Goal: Information Seeking & Learning: Learn about a topic

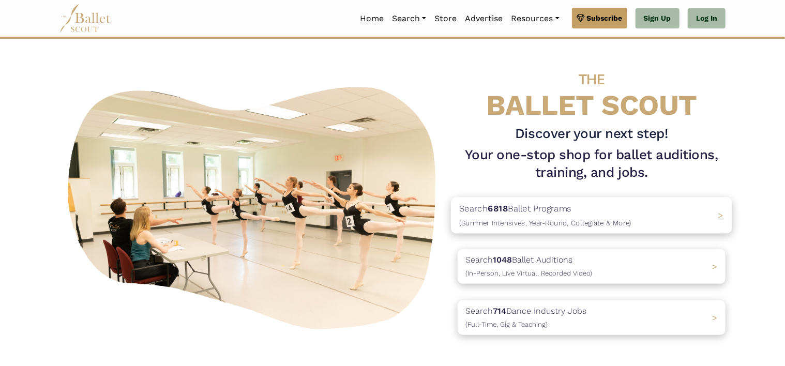
click at [603, 211] on p "Search 6818 Ballet Programs (Summer Intensives, Year-Round, Collegiate & More)" at bounding box center [545, 216] width 172 height 28
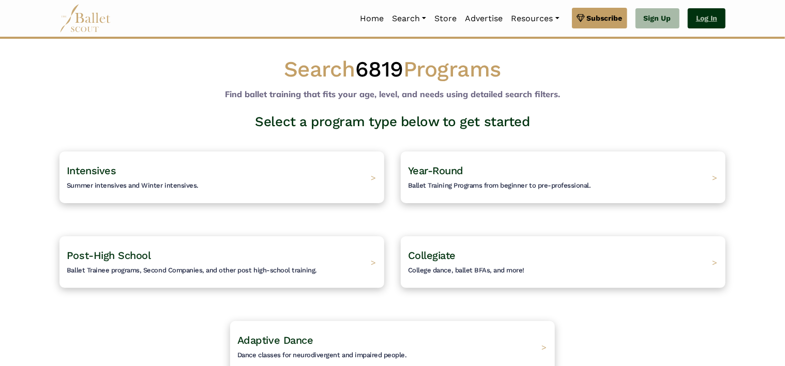
click at [703, 20] on link "Log In" at bounding box center [707, 18] width 38 height 21
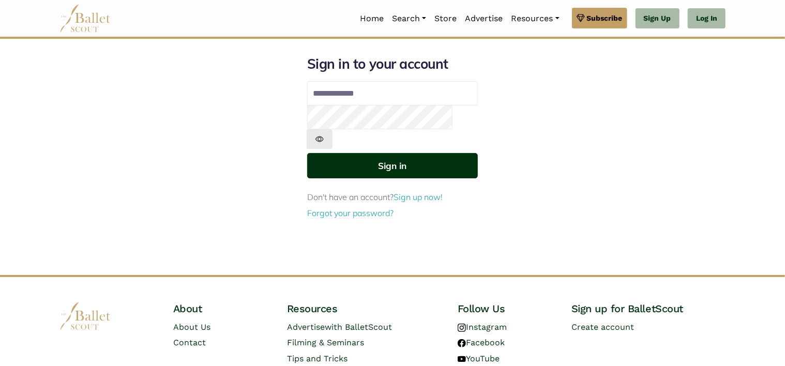
type input "**********"
click at [359, 154] on button "Sign in" at bounding box center [392, 165] width 171 height 25
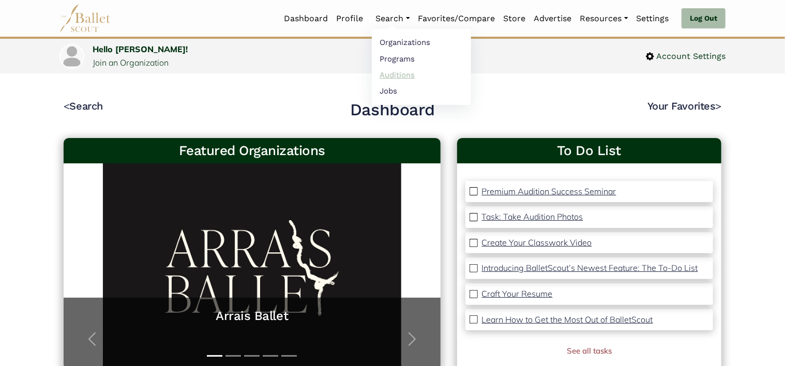
click at [384, 73] on link "Auditions" at bounding box center [421, 75] width 99 height 16
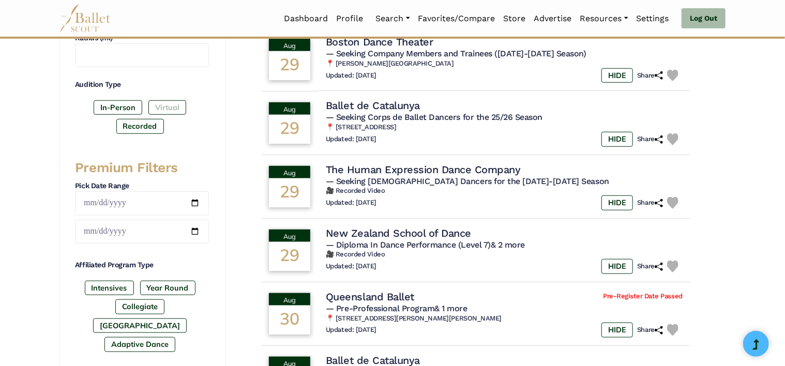
scroll to position [310, 0]
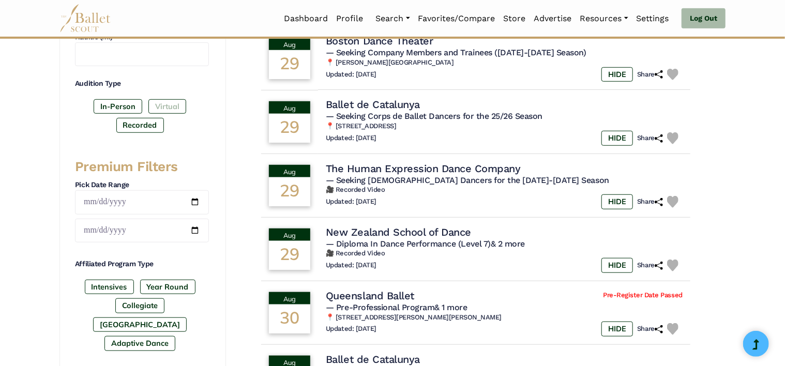
click at [174, 108] on label "Virtual" at bounding box center [167, 106] width 38 height 14
click at [124, 108] on label "In-Person" at bounding box center [118, 106] width 49 height 14
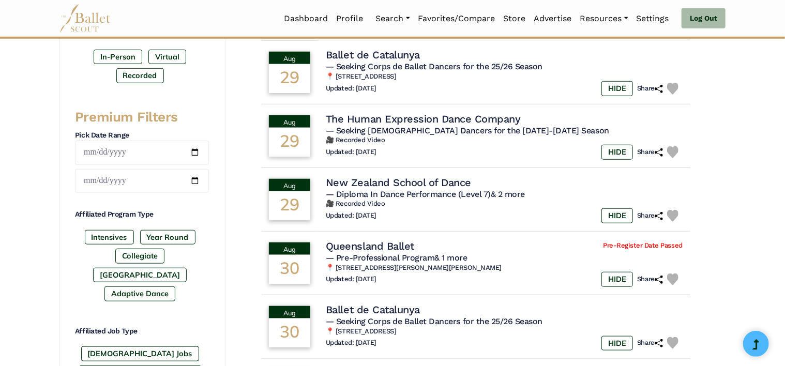
scroll to position [259, 0]
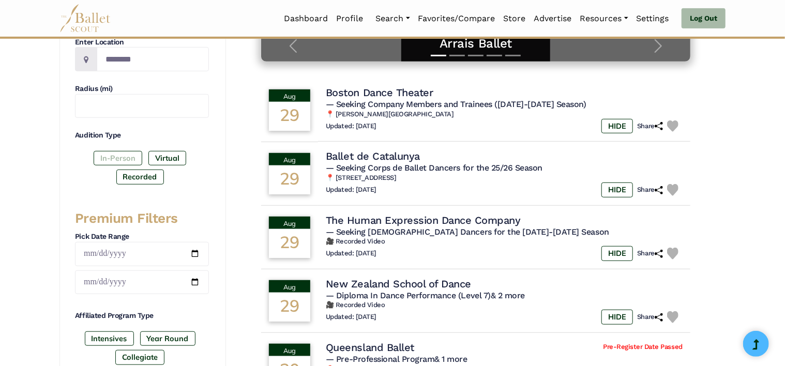
click at [130, 159] on label "In-Person" at bounding box center [118, 158] width 49 height 14
click at [169, 155] on label "Virtual" at bounding box center [167, 158] width 38 height 14
click at [137, 157] on label "In-Person" at bounding box center [118, 158] width 49 height 14
click at [132, 177] on label "Recorded" at bounding box center [140, 177] width 48 height 14
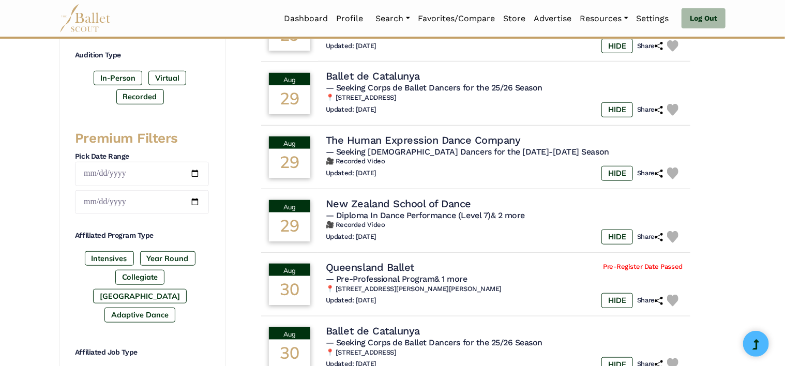
scroll to position [362, 0]
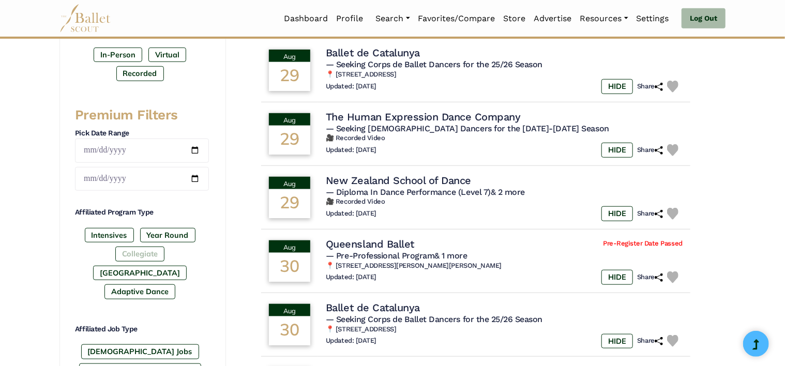
click at [115, 253] on label "Collegiate" at bounding box center [139, 254] width 49 height 14
click at [187, 266] on label "[GEOGRAPHIC_DATA]" at bounding box center [140, 273] width 94 height 14
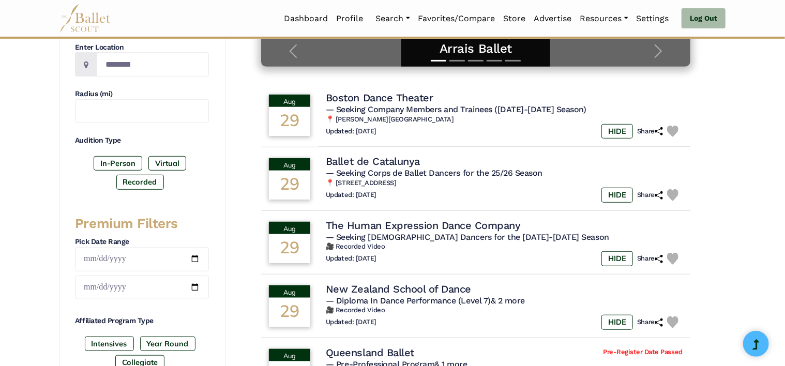
scroll to position [155, 0]
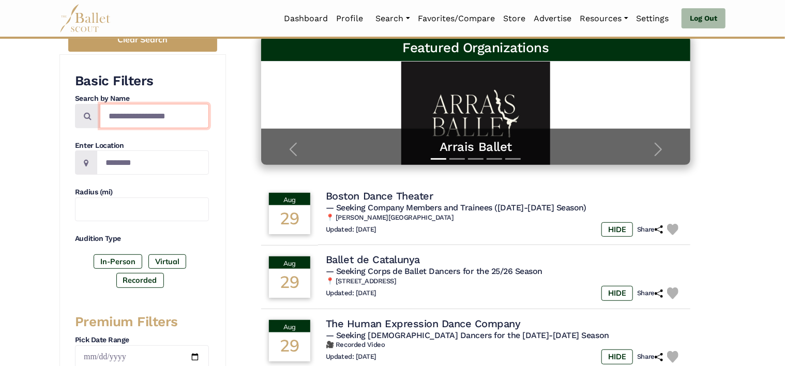
click at [135, 108] on input "Search by names..." at bounding box center [154, 116] width 109 height 24
click at [187, 73] on h3 "Basic Filters" at bounding box center [142, 81] width 134 height 18
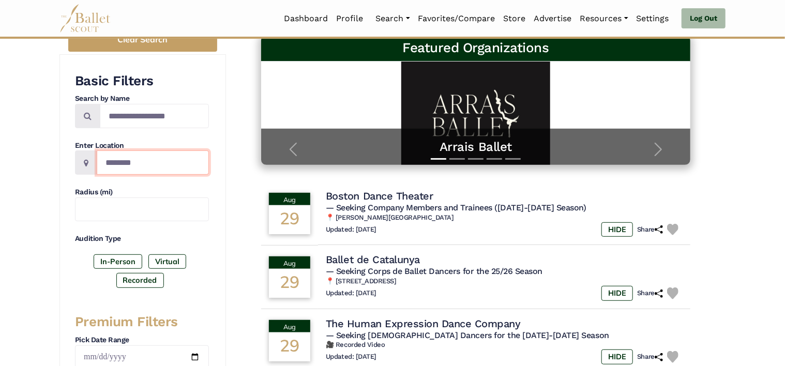
click at [112, 157] on input "Location" at bounding box center [153, 162] width 112 height 24
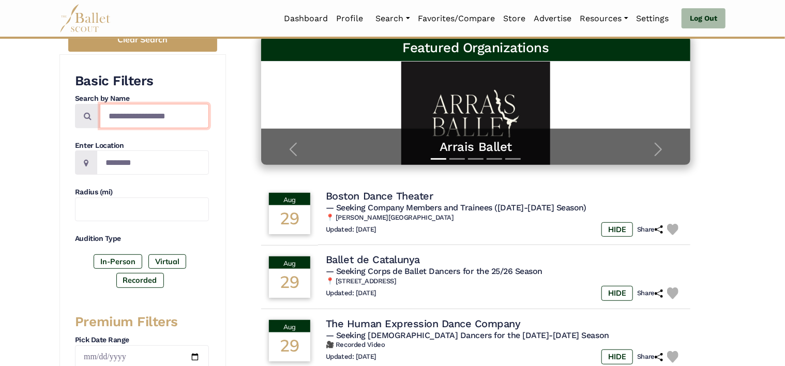
click at [185, 114] on input "Search by names..." at bounding box center [154, 116] width 109 height 24
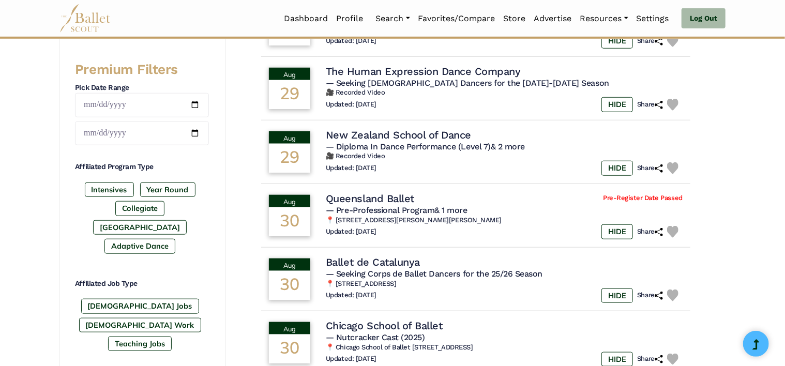
scroll to position [414, 0]
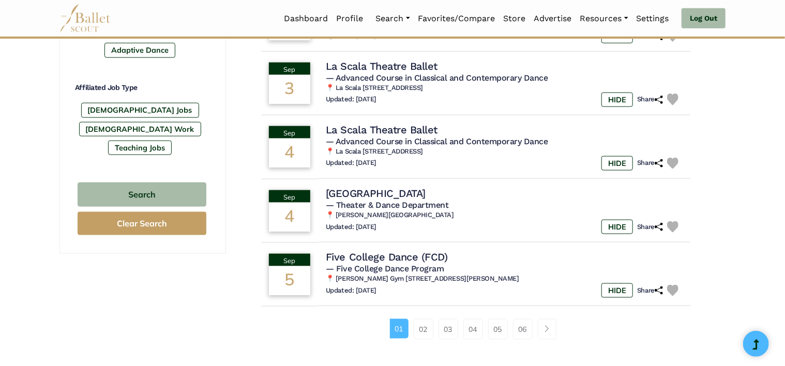
scroll to position [672, 0]
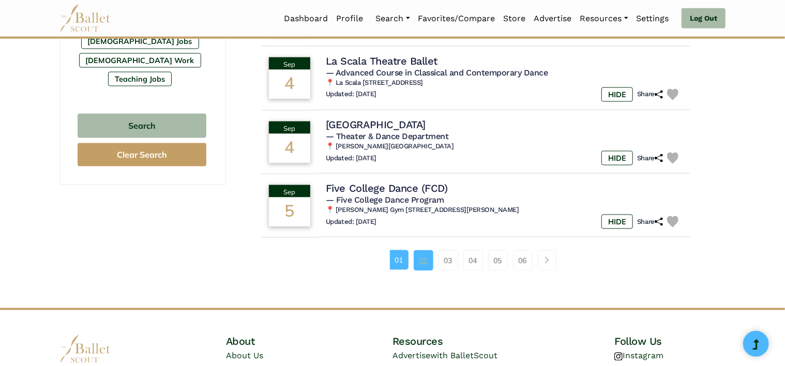
click at [418, 262] on link "02" at bounding box center [424, 260] width 20 height 21
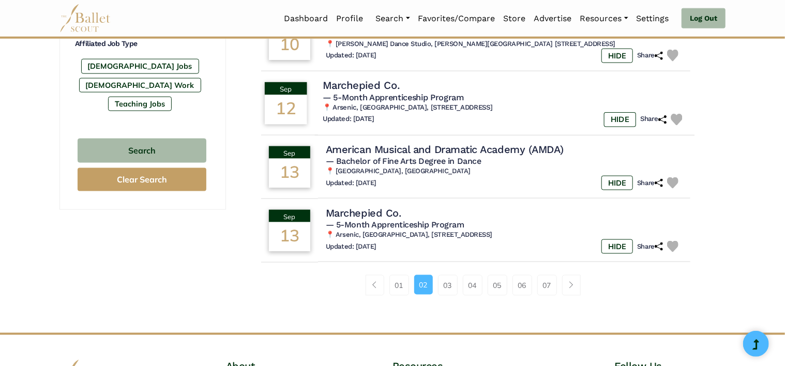
scroll to position [672, 0]
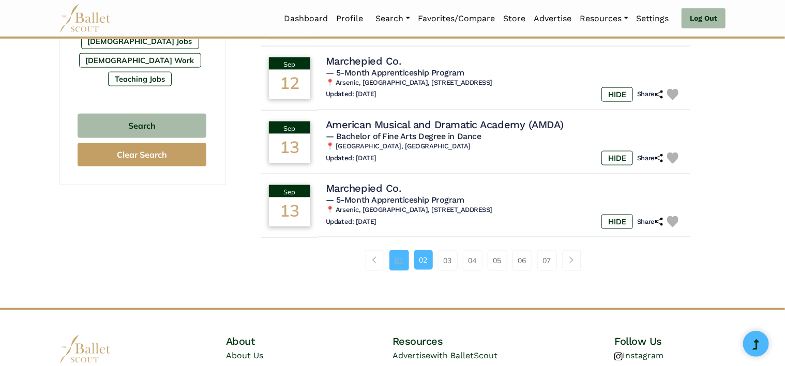
click at [397, 261] on link "01" at bounding box center [399, 260] width 20 height 21
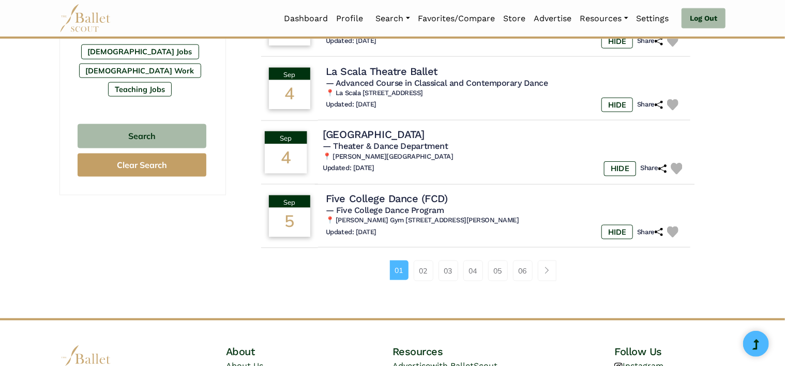
scroll to position [758, 0]
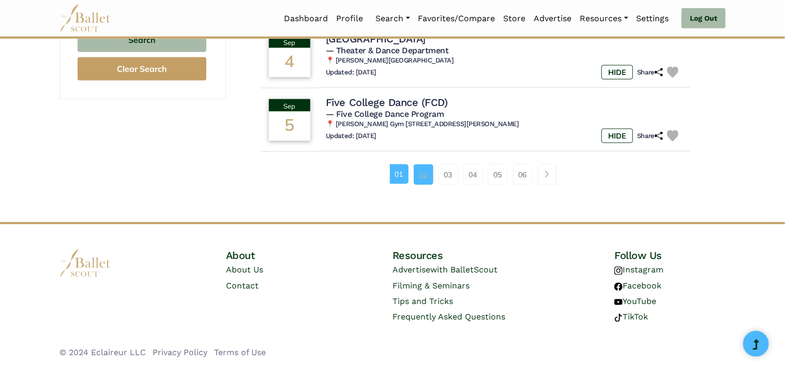
click at [422, 171] on link "02" at bounding box center [424, 174] width 20 height 21
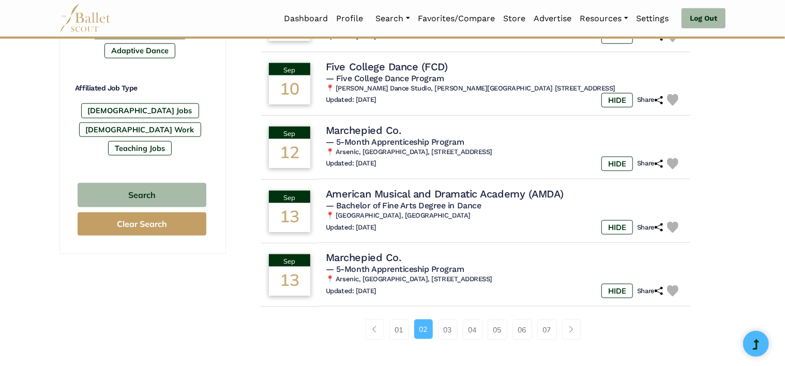
scroll to position [621, 0]
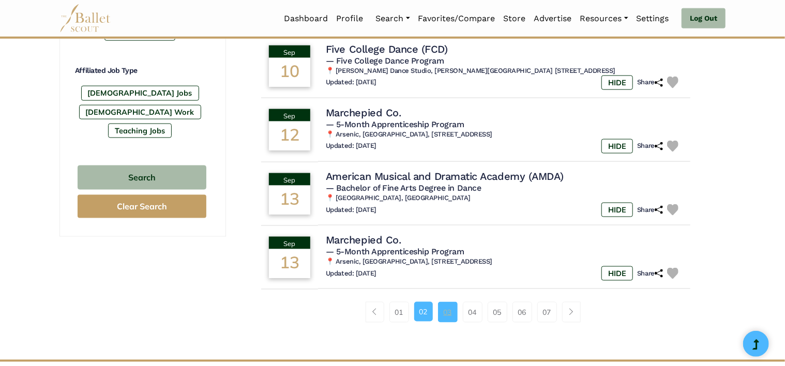
click at [450, 305] on link "03" at bounding box center [448, 312] width 20 height 21
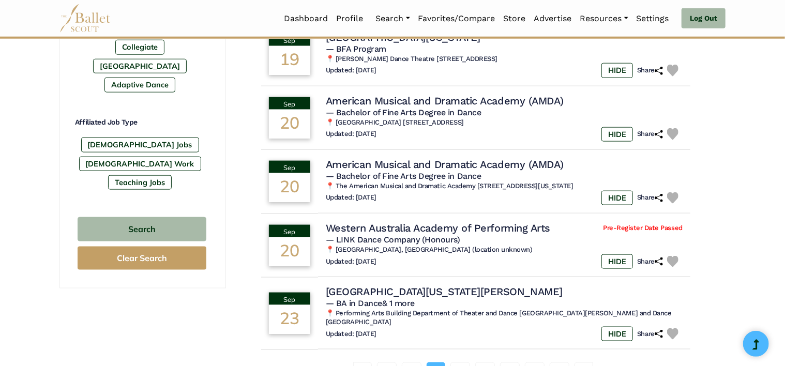
scroll to position [621, 0]
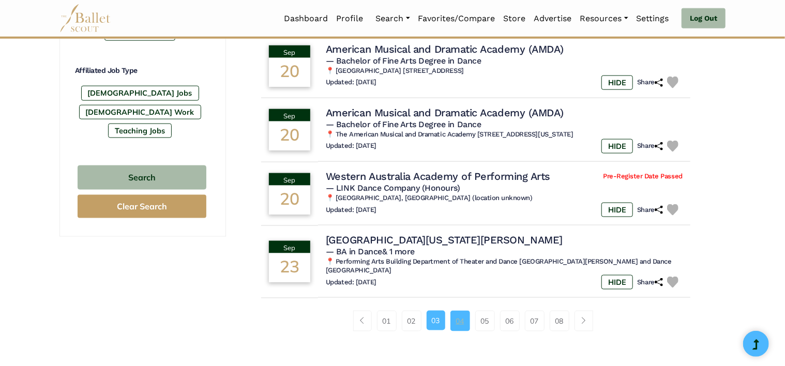
click at [466, 316] on link "04" at bounding box center [460, 321] width 20 height 21
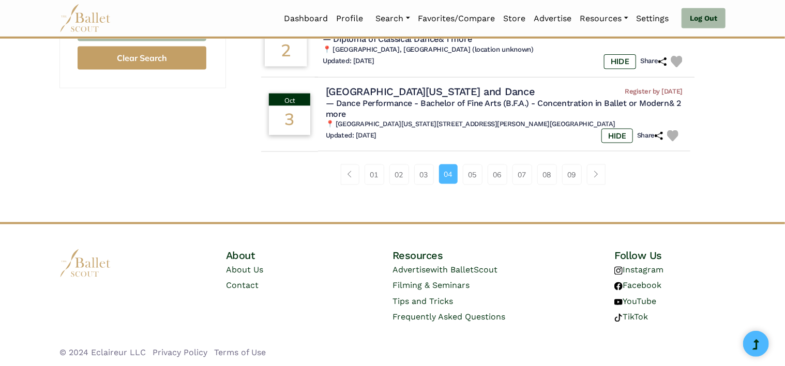
scroll to position [717, 0]
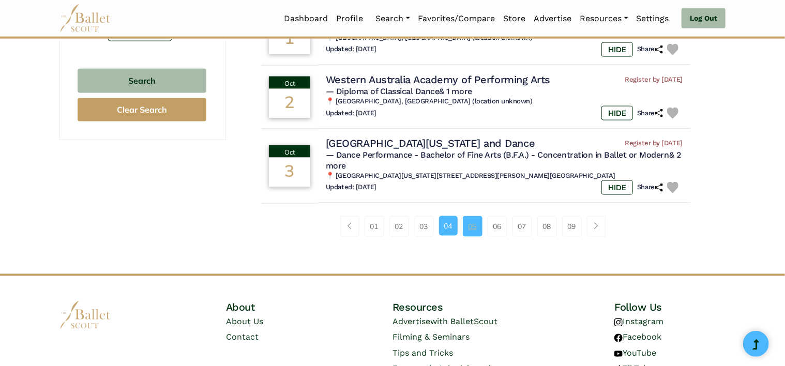
click at [478, 233] on link "05" at bounding box center [473, 226] width 20 height 21
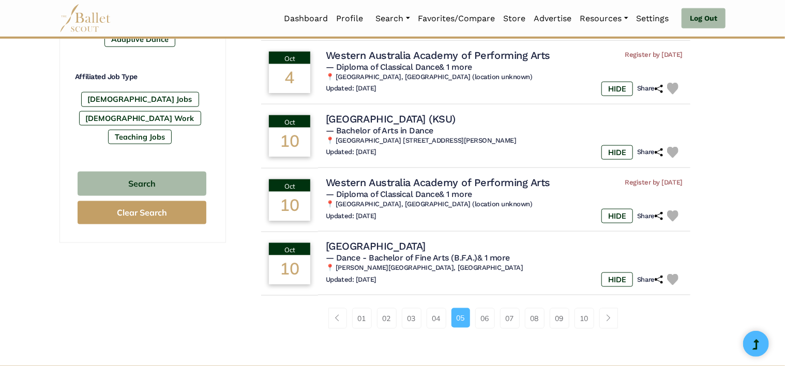
scroll to position [672, 0]
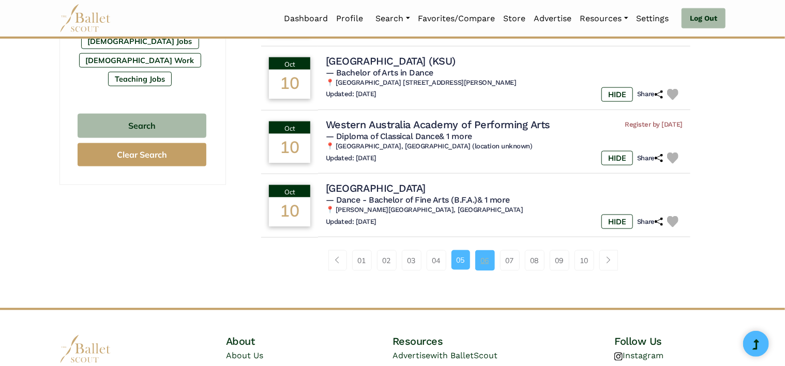
click at [476, 265] on link "06" at bounding box center [485, 260] width 20 height 21
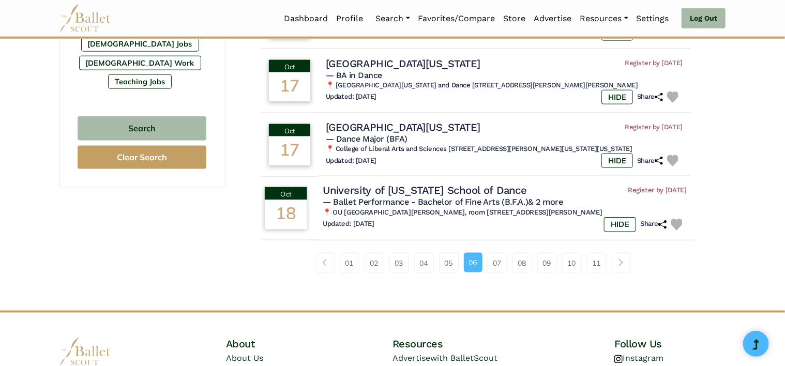
scroll to position [672, 0]
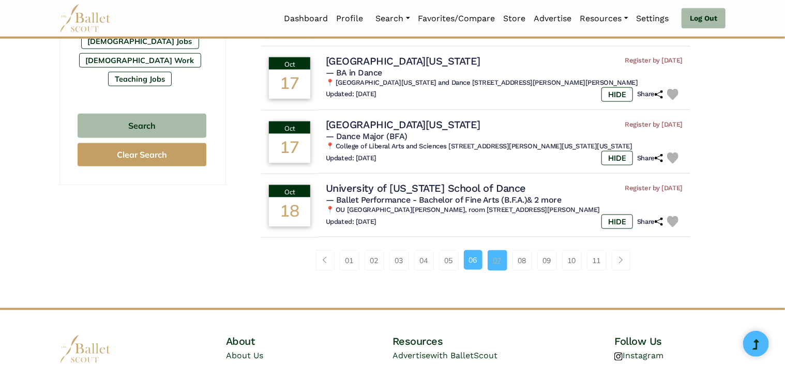
click at [504, 260] on link "07" at bounding box center [498, 260] width 20 height 21
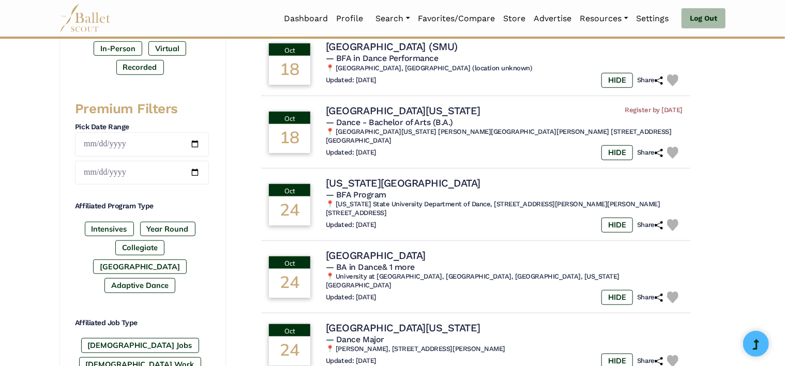
scroll to position [414, 0]
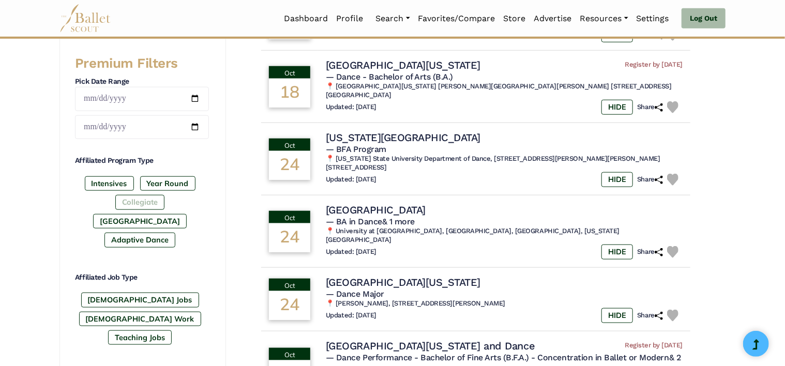
click at [115, 202] on label "Collegiate" at bounding box center [139, 202] width 49 height 14
click at [182, 185] on label "Year Round" at bounding box center [167, 183] width 55 height 14
click at [126, 293] on label "[DEMOGRAPHIC_DATA] Jobs" at bounding box center [140, 300] width 118 height 14
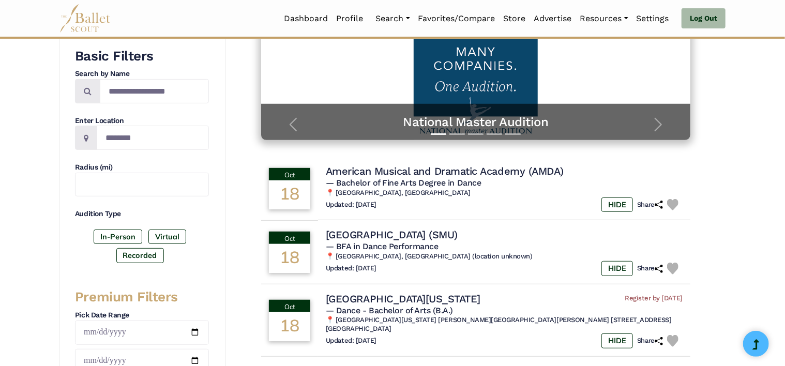
scroll to position [155, 0]
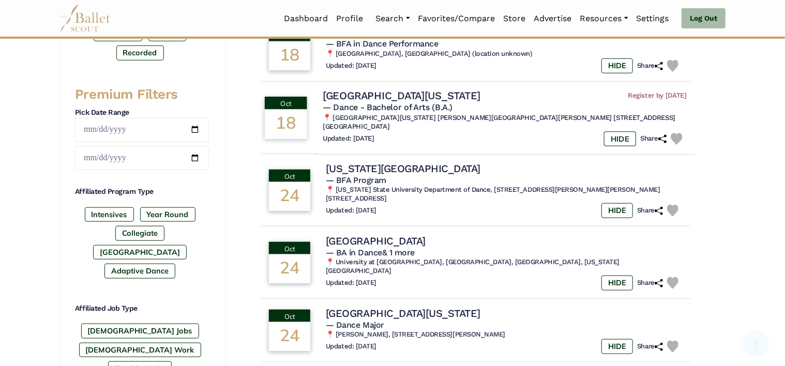
scroll to position [407, 0]
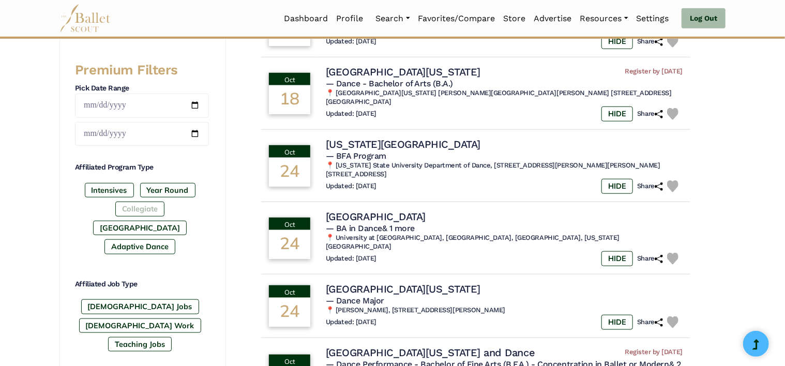
click at [115, 206] on label "Collegiate" at bounding box center [139, 209] width 49 height 14
click at [144, 221] on label "[GEOGRAPHIC_DATA]" at bounding box center [140, 228] width 94 height 14
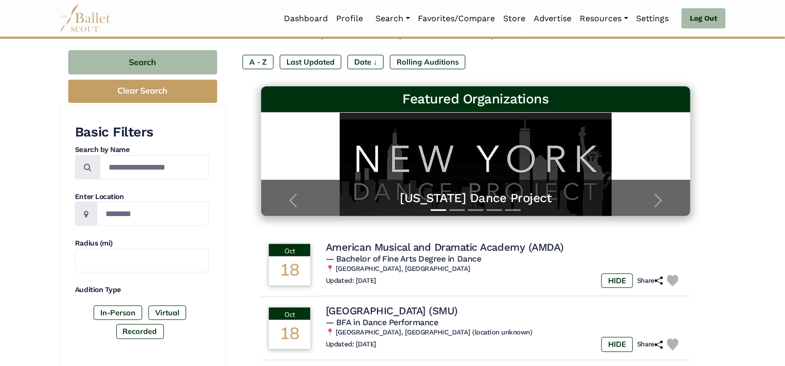
scroll to position [0, 0]
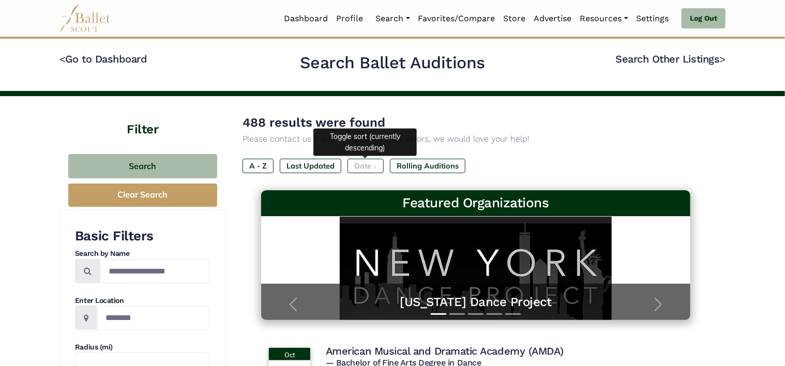
click at [356, 169] on label "Date ↓" at bounding box center [366, 166] width 36 height 14
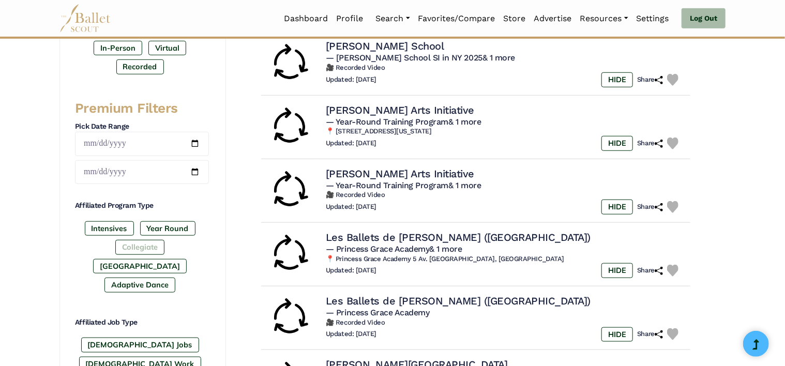
scroll to position [465, 0]
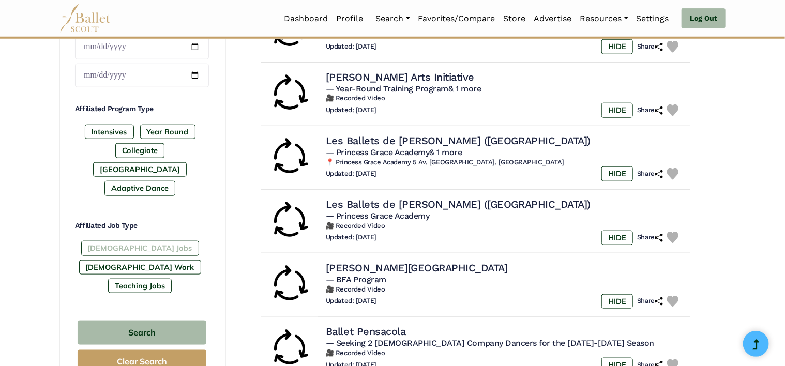
click at [93, 241] on label "[DEMOGRAPHIC_DATA] Jobs" at bounding box center [140, 248] width 118 height 14
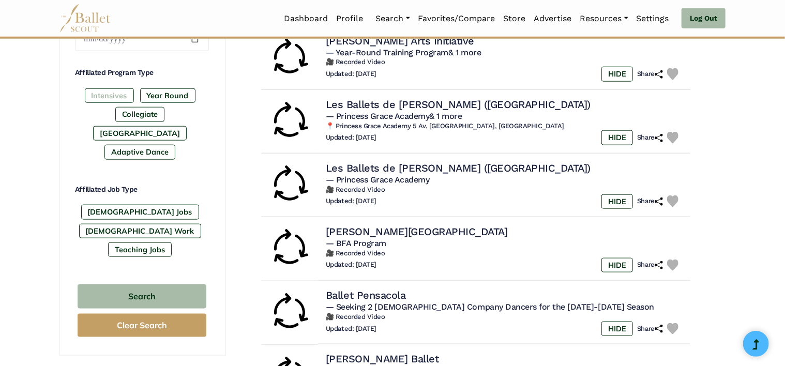
scroll to position [517, 0]
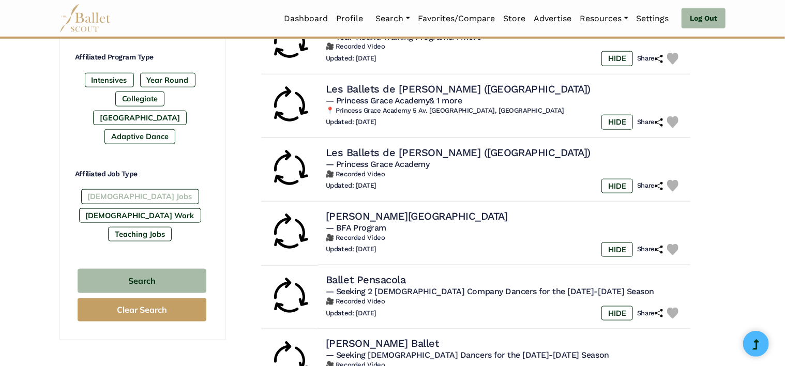
click at [129, 189] on label "[DEMOGRAPHIC_DATA] Jobs" at bounding box center [140, 196] width 118 height 14
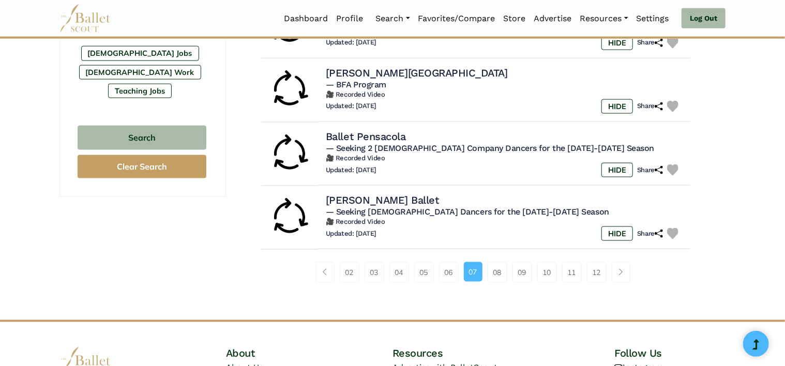
scroll to position [672, 0]
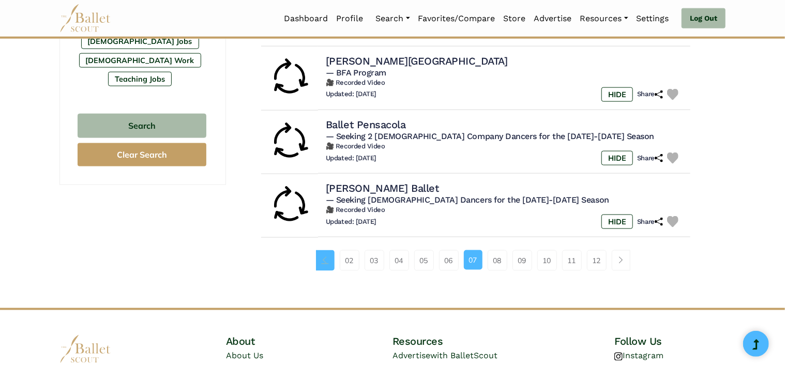
click at [327, 260] on link "Page navigation example" at bounding box center [325, 260] width 19 height 21
click at [342, 261] on link "02" at bounding box center [350, 260] width 20 height 21
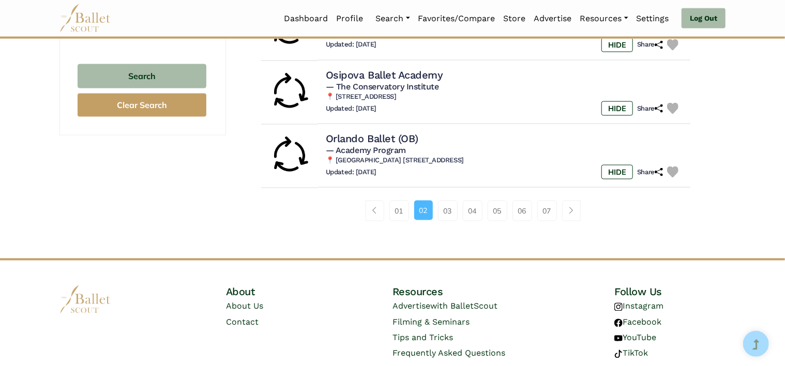
scroll to position [758, 0]
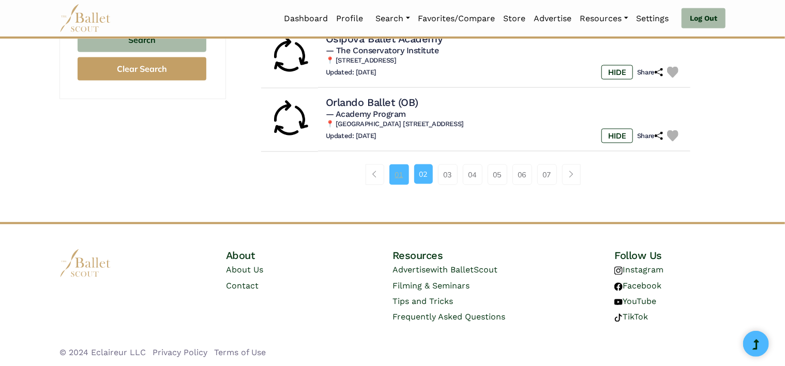
click at [398, 179] on link "01" at bounding box center [399, 174] width 20 height 21
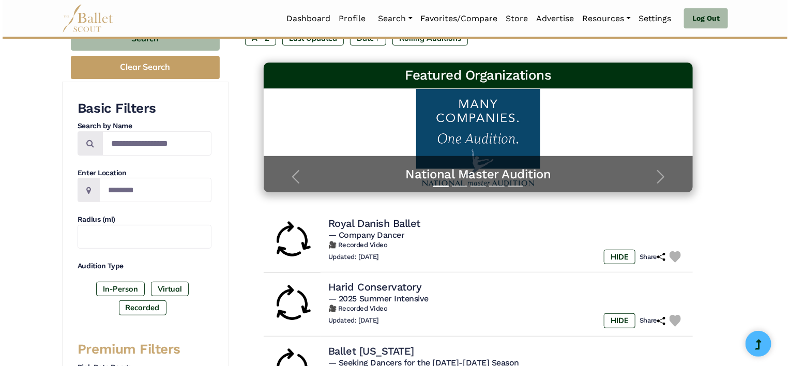
scroll to position [259, 0]
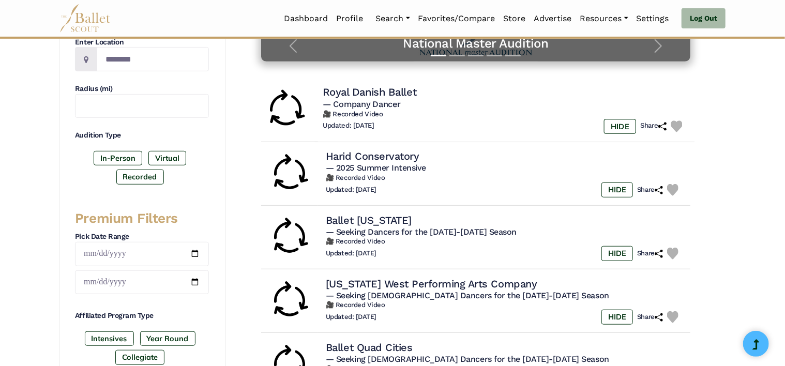
click at [541, 114] on h6 "🎥 Recorded Video" at bounding box center [505, 114] width 364 height 9
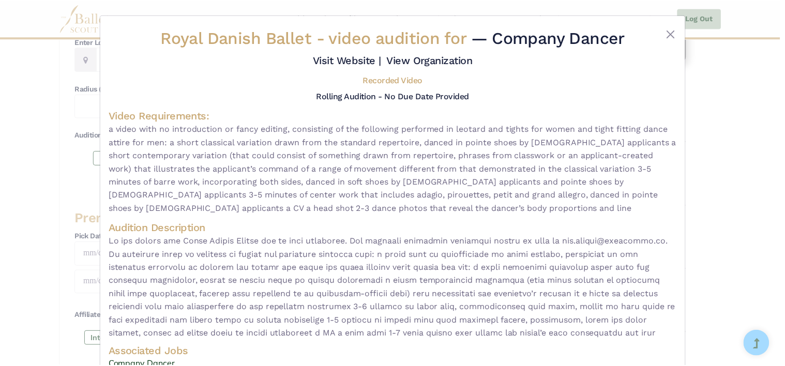
scroll to position [52, 0]
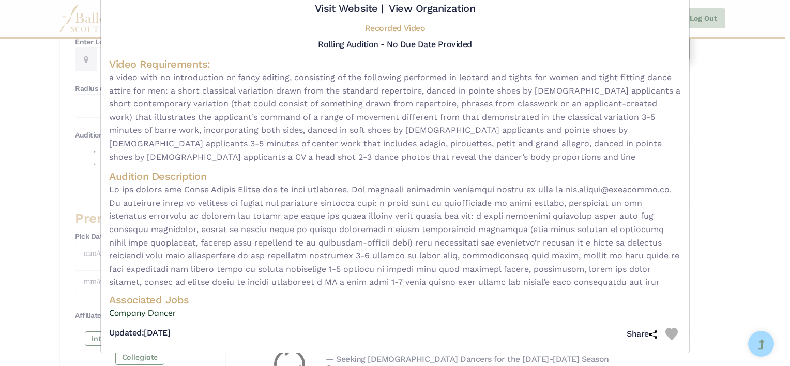
click at [718, 89] on div "Royal Danish Ballet - video audition for — Company Dancer Visit Website | View …" at bounding box center [395, 183] width 790 height 366
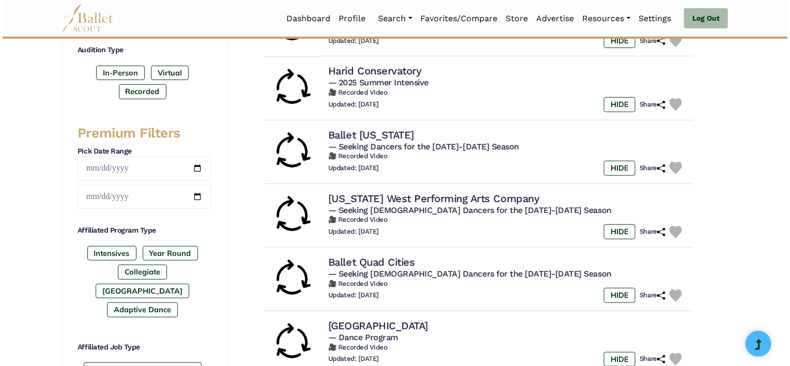
scroll to position [362, 0]
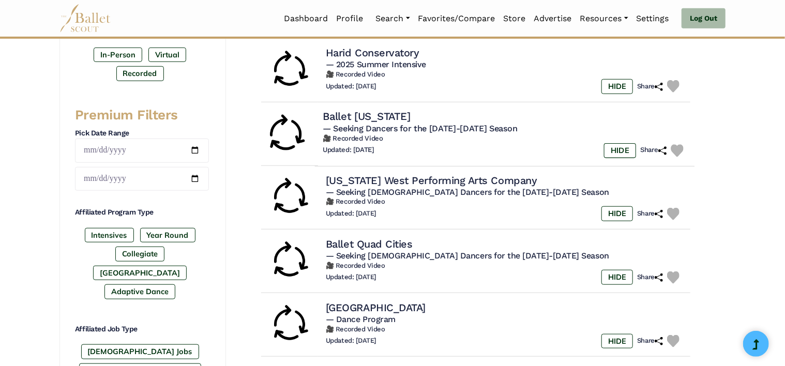
click at [418, 132] on span "— Seeking Dancers for the 2026-2027 Season" at bounding box center [420, 128] width 194 height 10
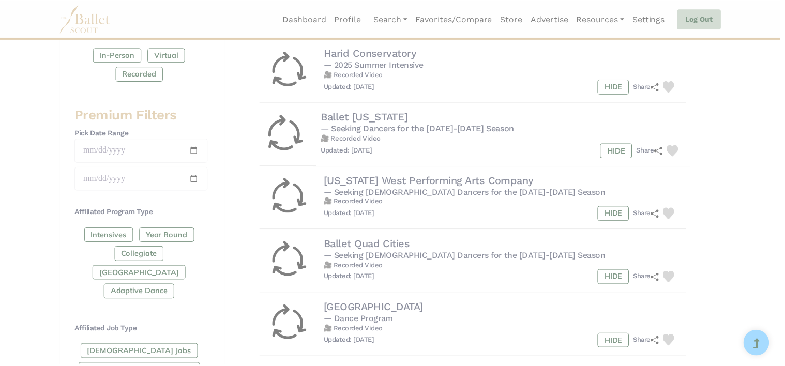
scroll to position [0, 0]
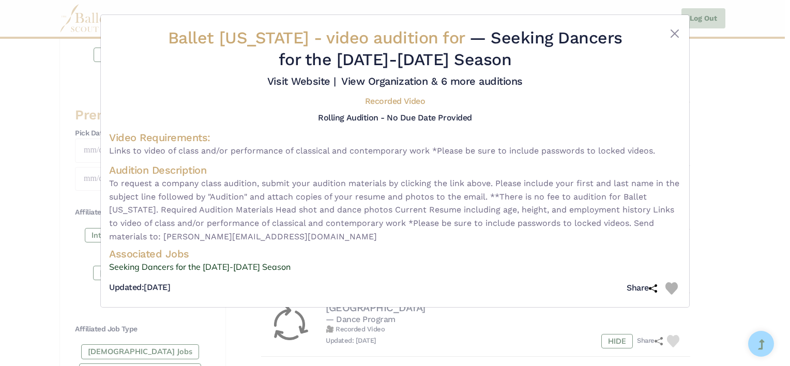
click at [781, 113] on div "Ballet Arkansas - video audition for — Seeking Dancers for the 2026-2027 Season…" at bounding box center [395, 183] width 790 height 366
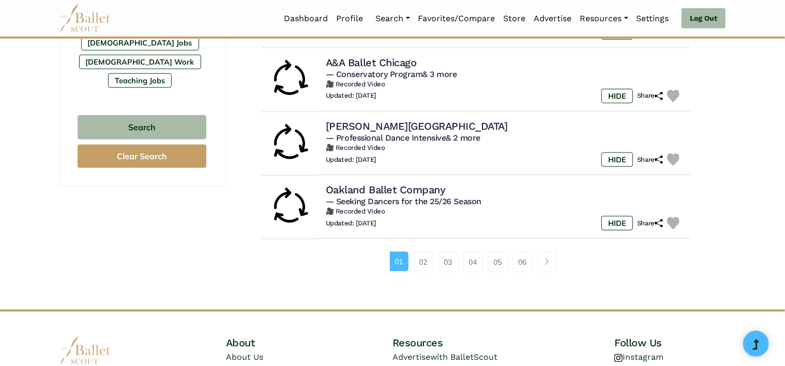
scroll to position [672, 0]
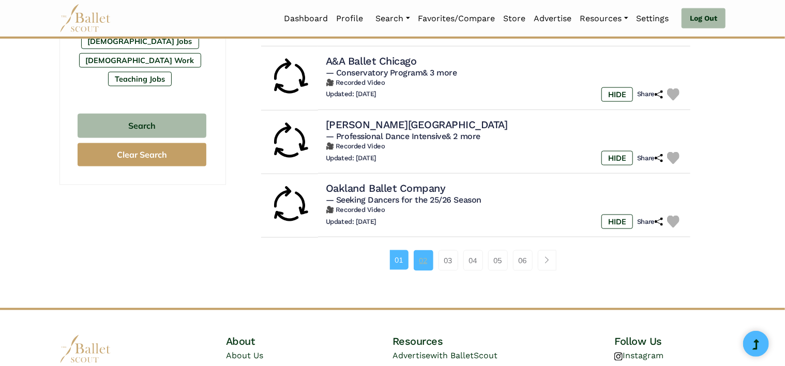
click at [418, 260] on link "02" at bounding box center [424, 260] width 20 height 21
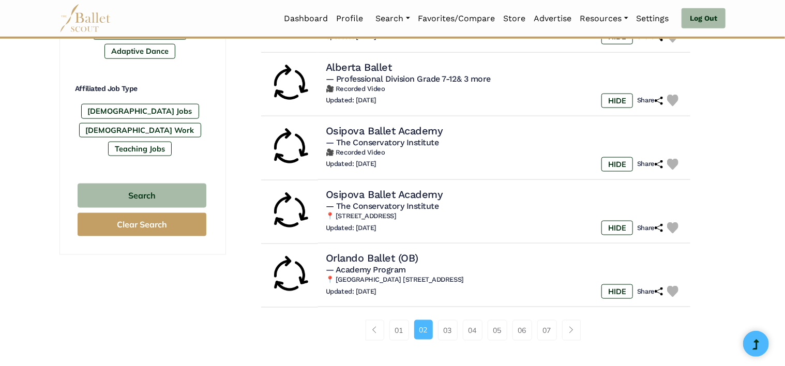
scroll to position [621, 0]
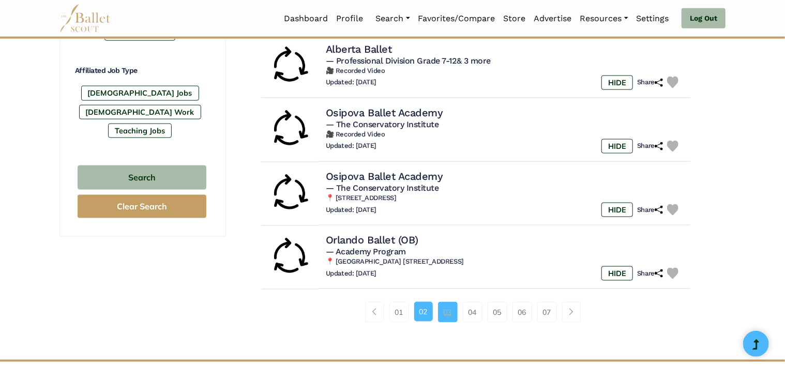
click at [445, 310] on link "03" at bounding box center [448, 312] width 20 height 21
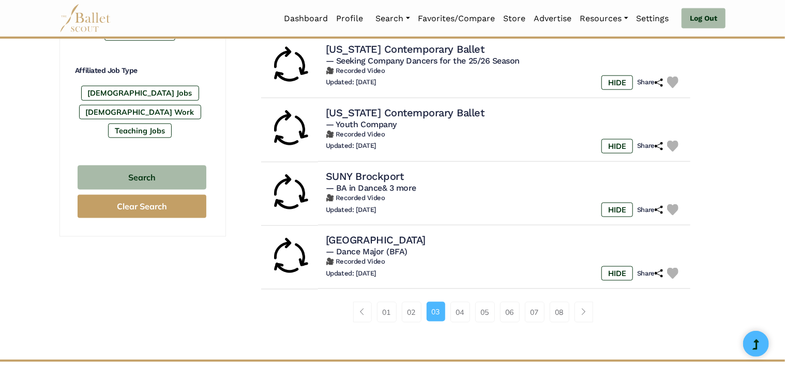
scroll to position [672, 0]
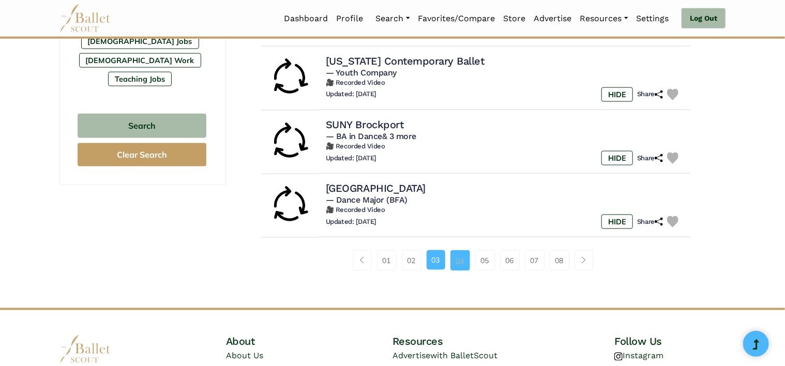
click at [451, 255] on link "04" at bounding box center [460, 260] width 20 height 21
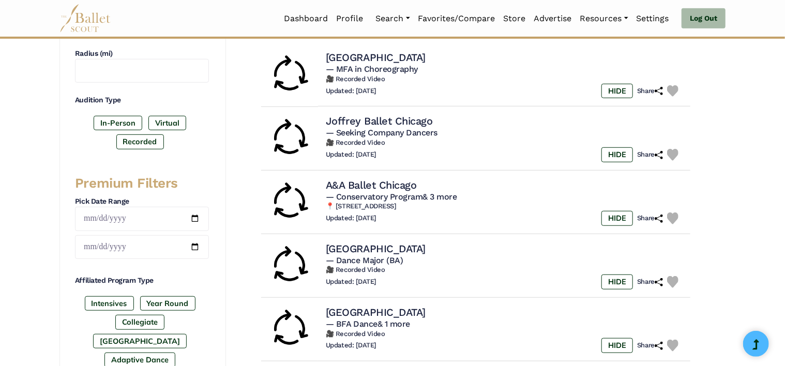
scroll to position [310, 0]
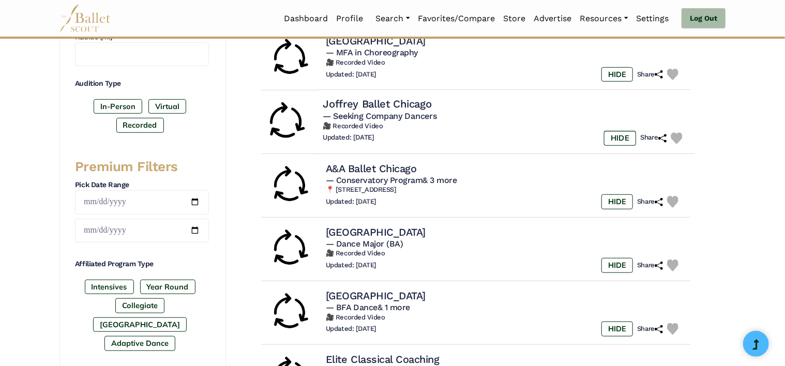
click at [409, 128] on h6 "🎥 Recorded Video" at bounding box center [505, 126] width 364 height 9
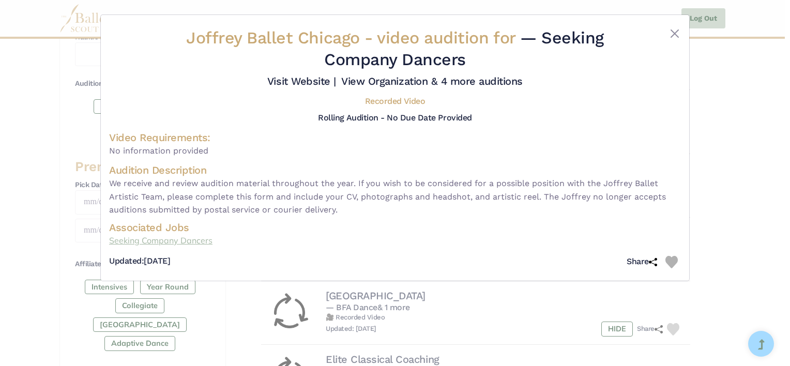
click at [157, 240] on link "Seeking Company Dancers" at bounding box center [395, 240] width 572 height 13
click at [676, 28] on button "Close" at bounding box center [675, 33] width 12 height 12
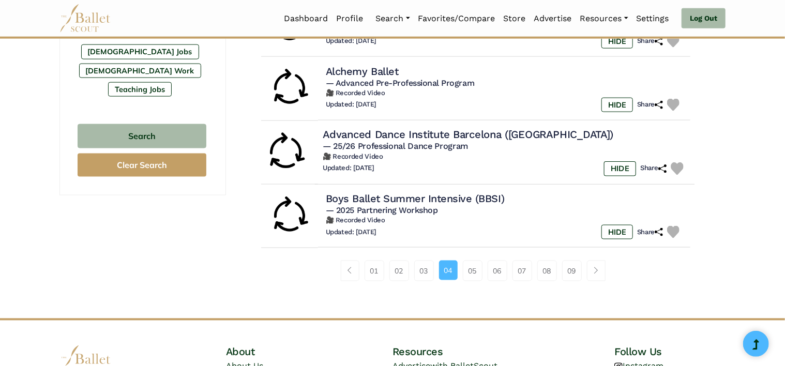
scroll to position [672, 0]
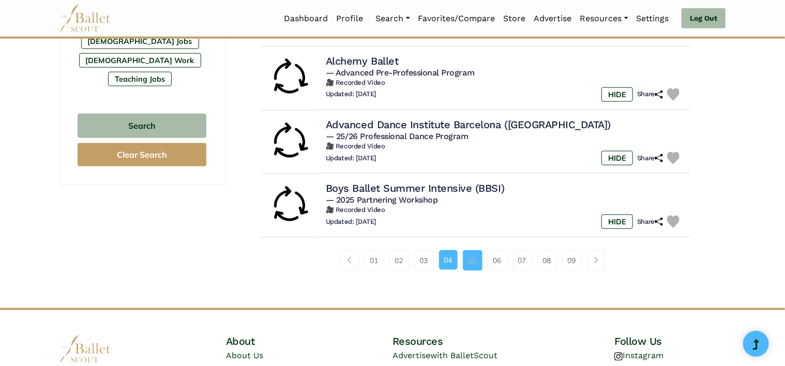
click at [468, 262] on link "05" at bounding box center [473, 260] width 20 height 21
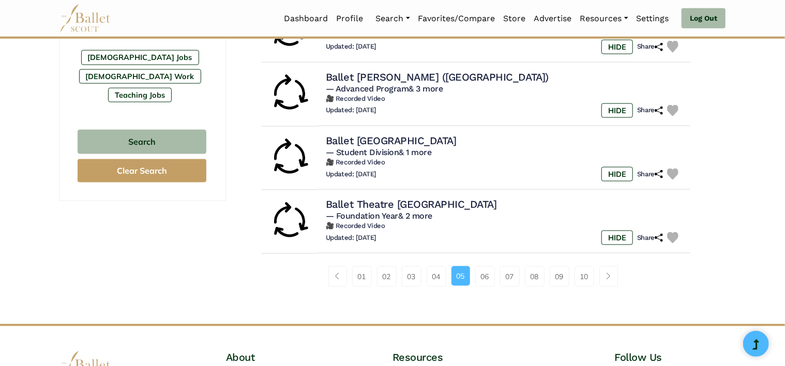
scroll to position [672, 0]
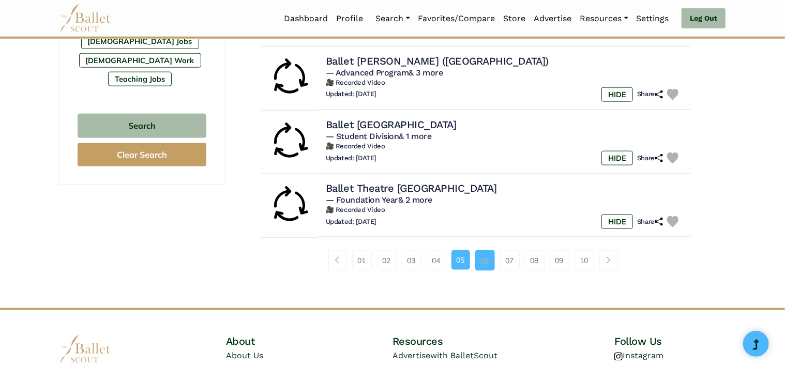
click at [486, 257] on link "06" at bounding box center [485, 260] width 20 height 21
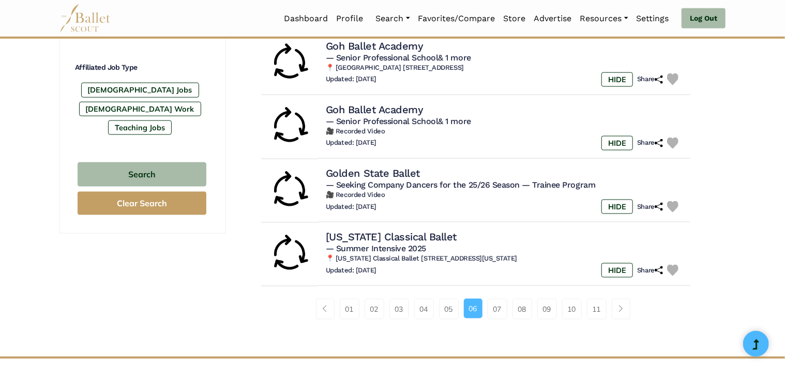
scroll to position [672, 0]
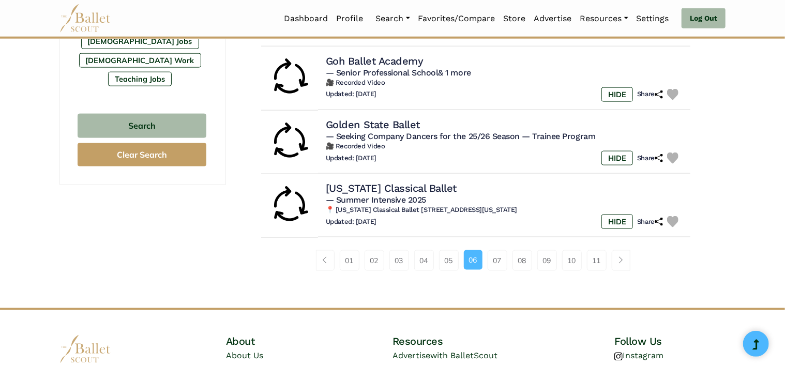
click at [487, 242] on div "01 02 03 04 05 06 07 08 09" at bounding box center [476, 265] width 466 height 54
click at [492, 255] on link "07" at bounding box center [498, 260] width 20 height 21
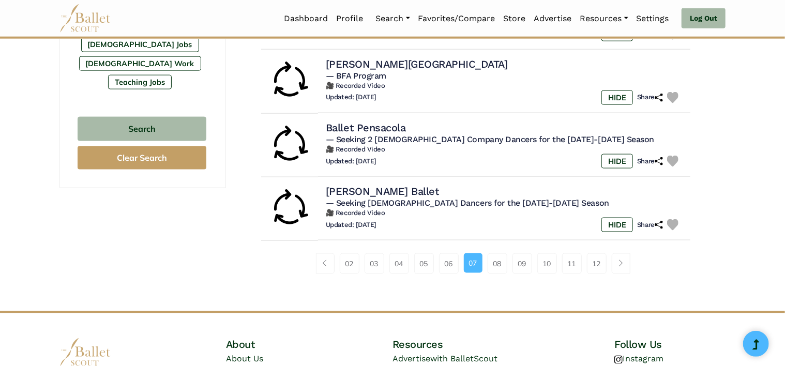
scroll to position [672, 0]
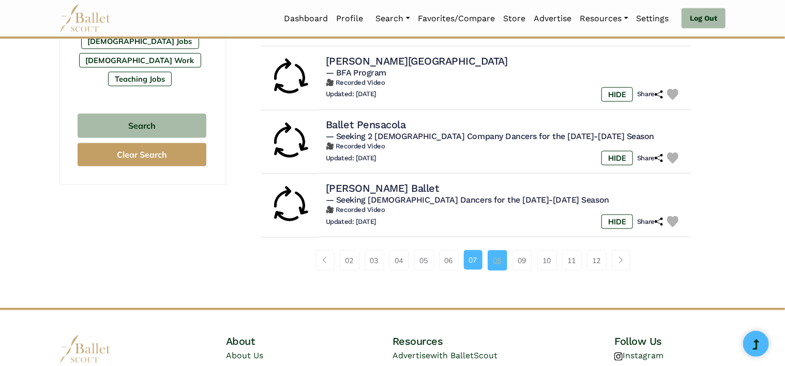
click at [501, 252] on link "08" at bounding box center [498, 260] width 20 height 21
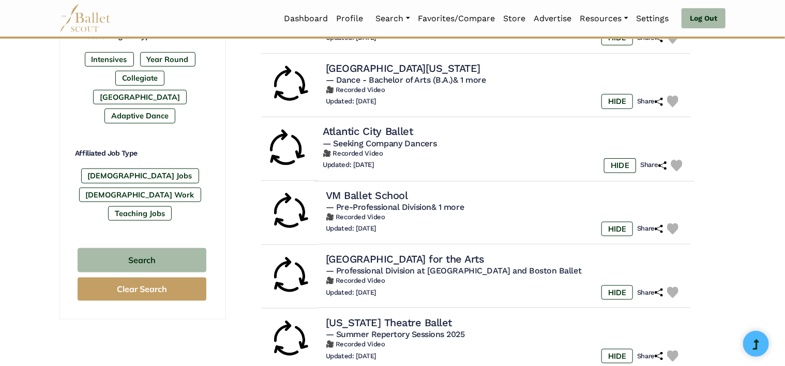
scroll to position [621, 0]
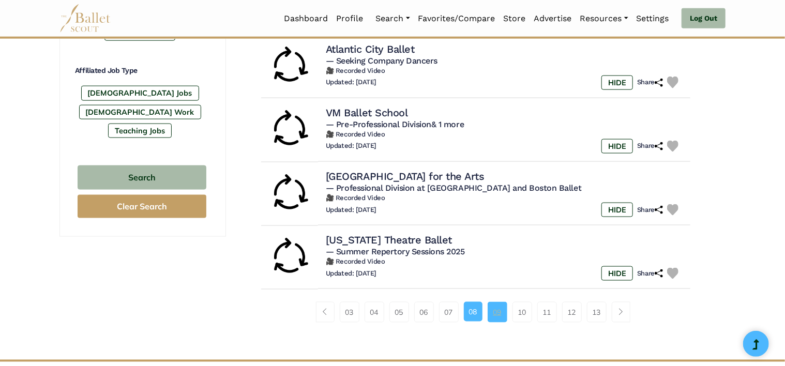
click at [491, 311] on link "09" at bounding box center [498, 312] width 20 height 21
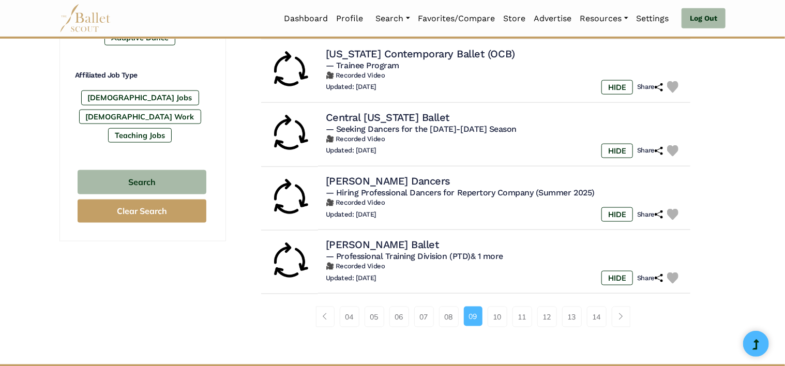
scroll to position [621, 0]
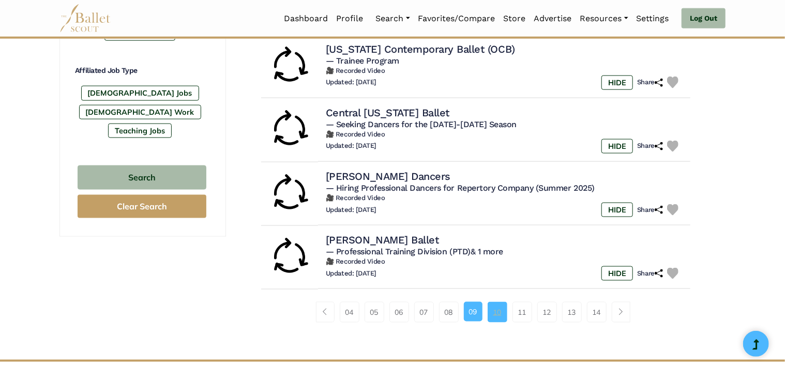
click at [498, 302] on link "10" at bounding box center [498, 312] width 20 height 21
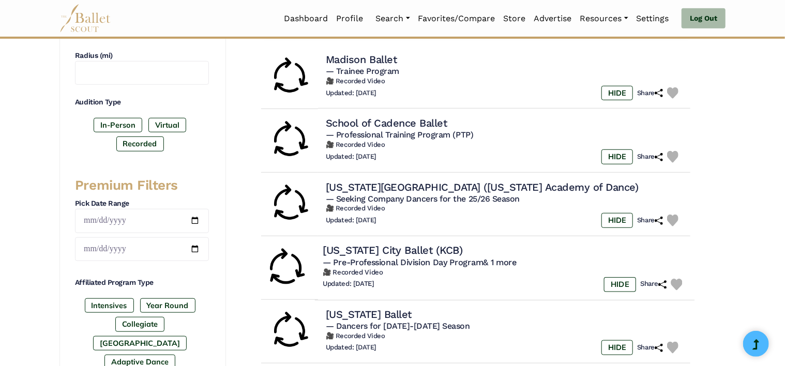
scroll to position [310, 0]
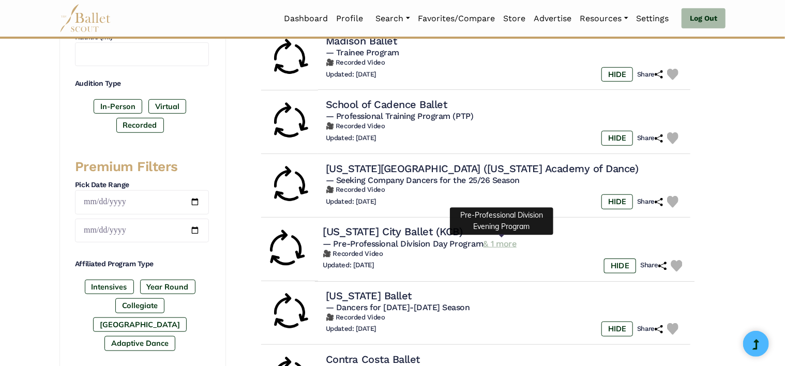
click at [509, 248] on link "& 1 more" at bounding box center [500, 243] width 33 height 10
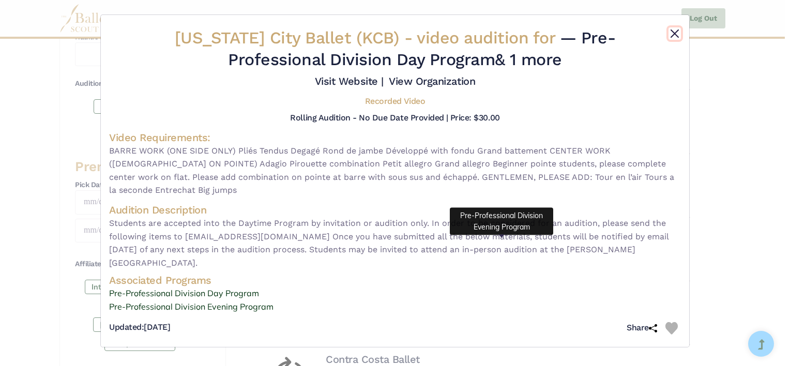
click at [675, 33] on button "Close" at bounding box center [675, 33] width 12 height 12
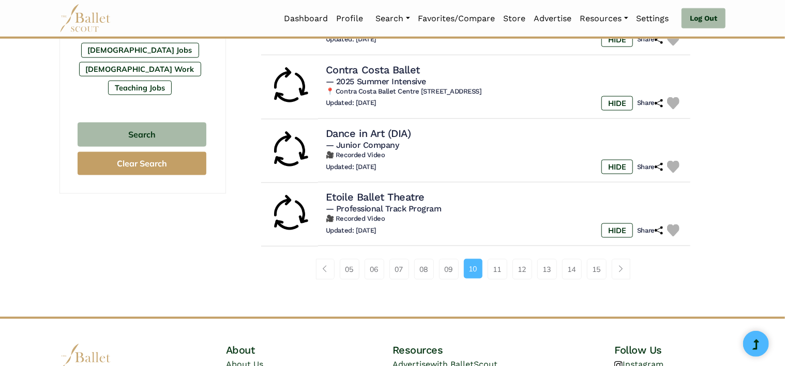
scroll to position [724, 0]
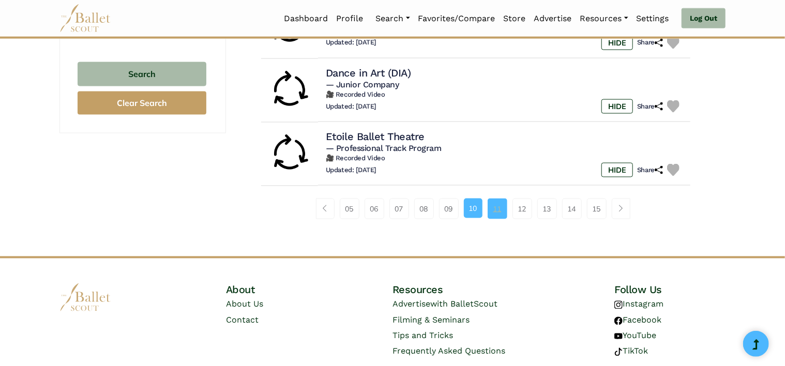
click at [504, 208] on link "11" at bounding box center [498, 209] width 20 height 21
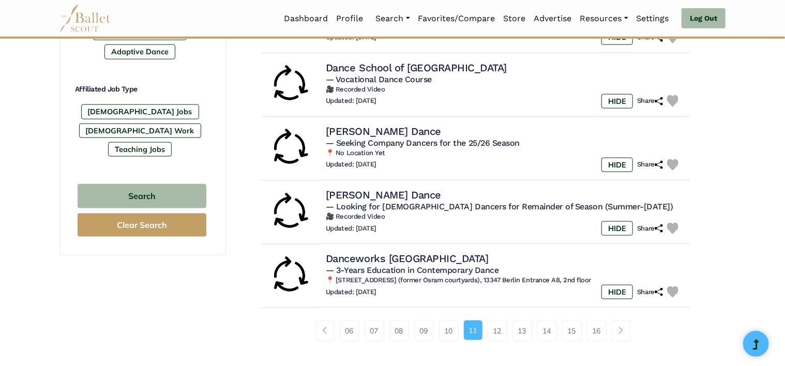
scroll to position [621, 0]
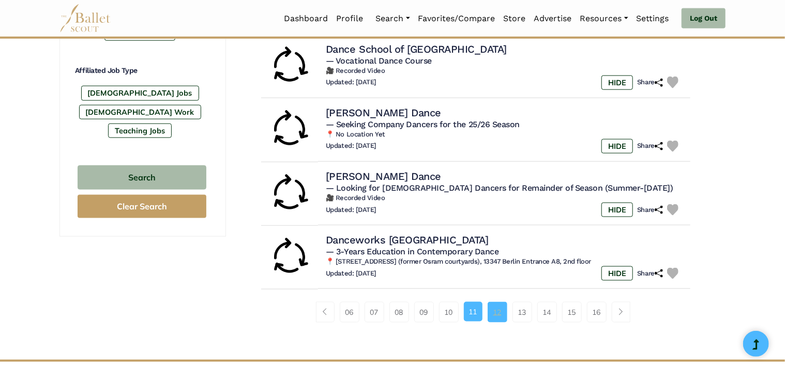
click at [494, 314] on link "12" at bounding box center [498, 312] width 20 height 21
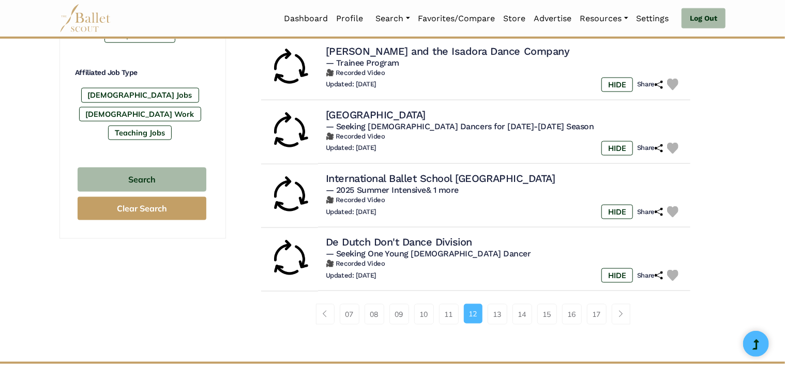
scroll to position [621, 0]
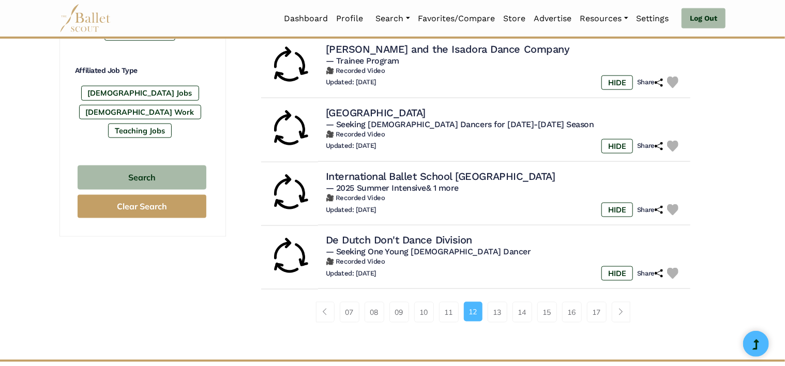
click at [499, 311] on link "13" at bounding box center [498, 312] width 20 height 21
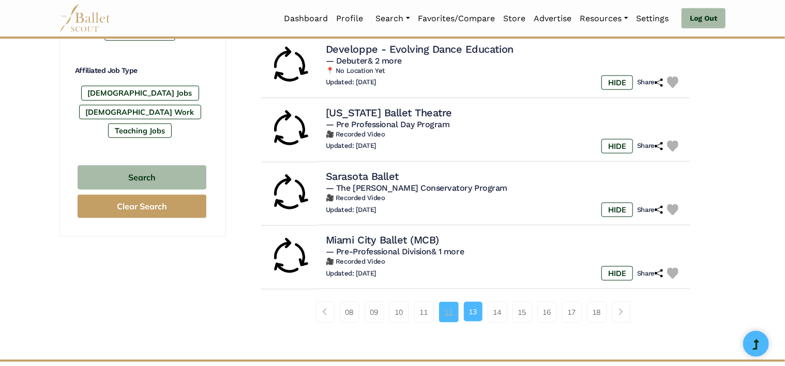
scroll to position [672, 0]
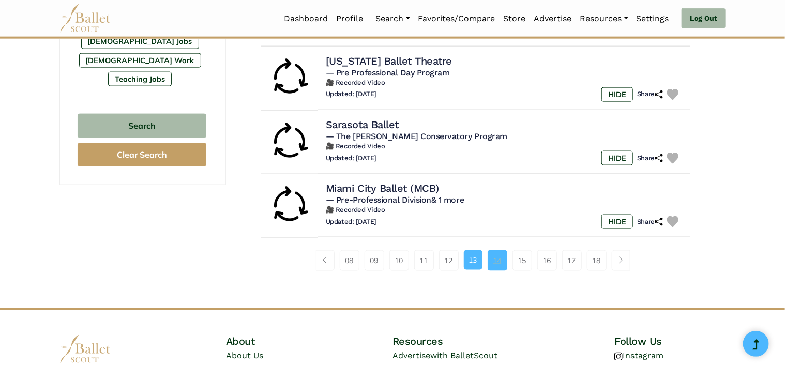
click at [494, 256] on link "14" at bounding box center [498, 260] width 20 height 21
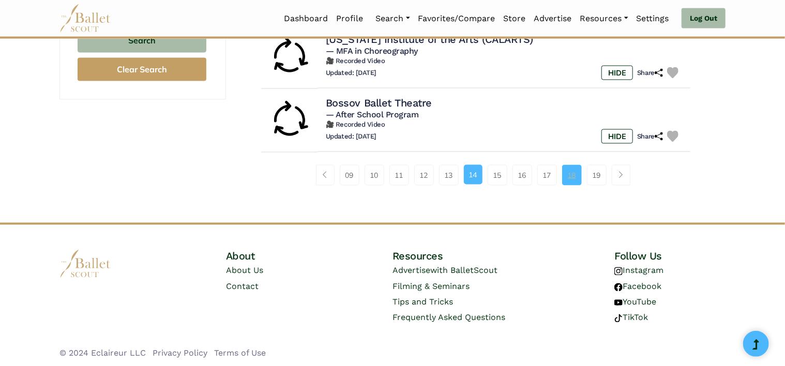
scroll to position [758, 0]
click at [500, 173] on link "15" at bounding box center [498, 174] width 20 height 21
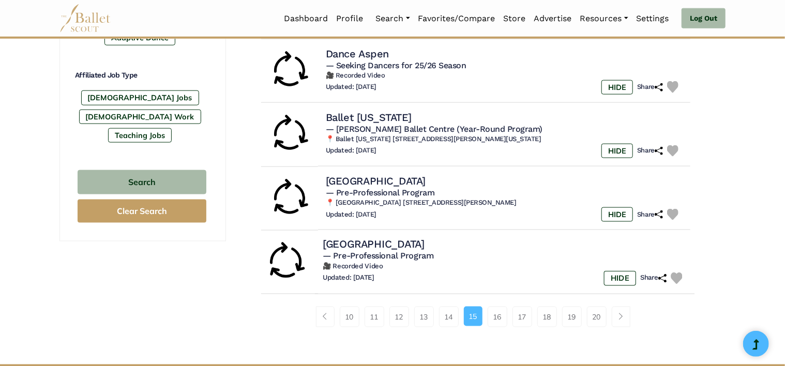
scroll to position [672, 0]
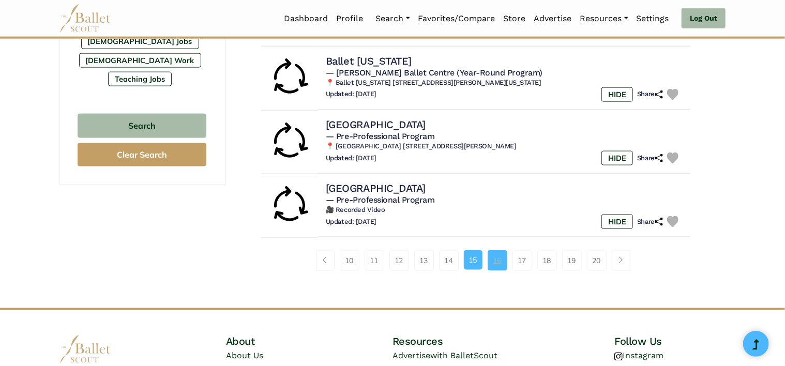
click at [502, 255] on link "16" at bounding box center [498, 260] width 20 height 21
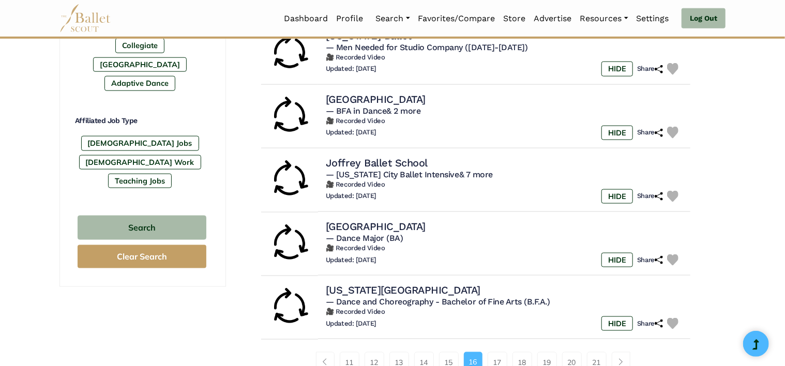
scroll to position [621, 0]
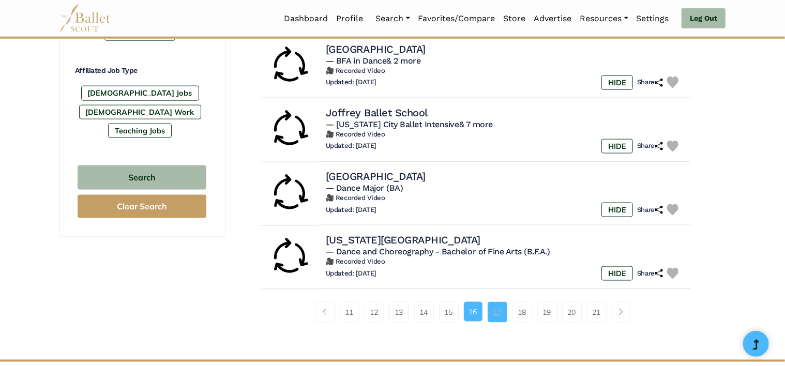
click at [495, 306] on link "17" at bounding box center [498, 312] width 20 height 21
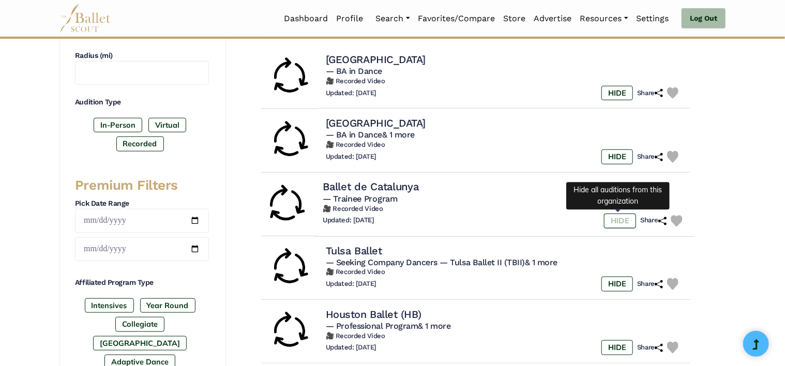
scroll to position [310, 0]
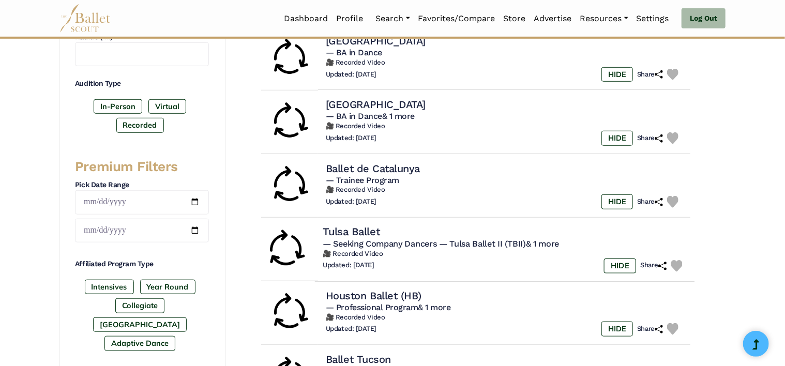
click at [354, 226] on h4 "Tulsa Ballet" at bounding box center [351, 232] width 57 height 14
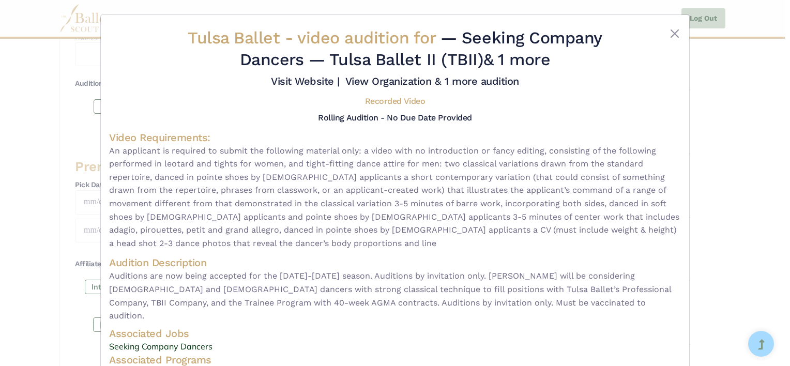
click at [760, 154] on div "Tulsa Ballet - video audition for — Seeking Company Dancers — Tulsa Ballet II (…" at bounding box center [395, 183] width 790 height 366
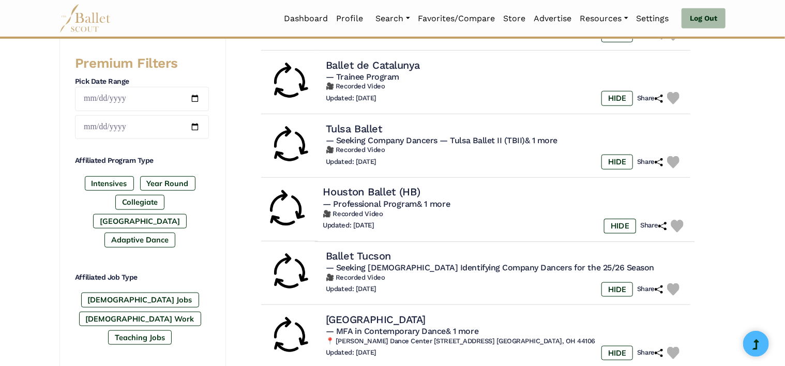
scroll to position [465, 0]
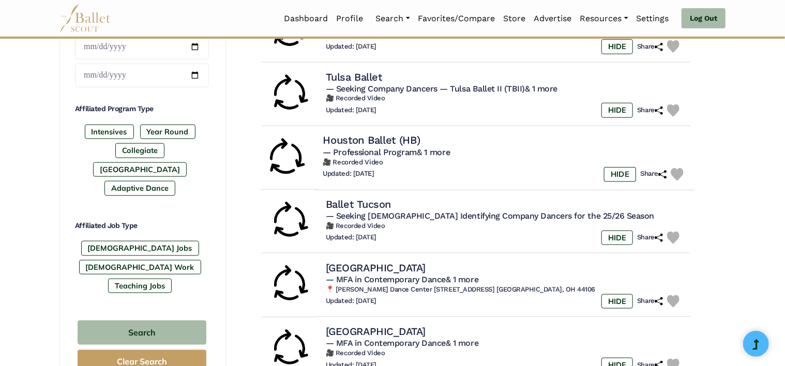
click at [511, 180] on div "Updated: Oct. 1, 2024 HIDE Share" at bounding box center [505, 174] width 364 height 15
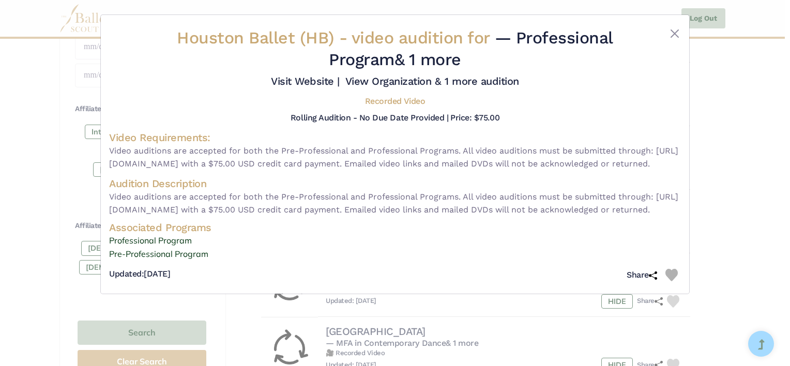
click at [749, 192] on div "Houston Ballet (HB) - video audition for — Professional Program & 1 more Visit …" at bounding box center [395, 183] width 790 height 366
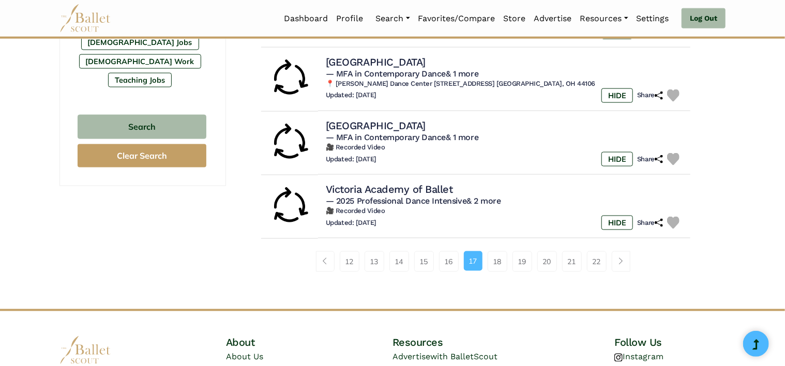
scroll to position [672, 0]
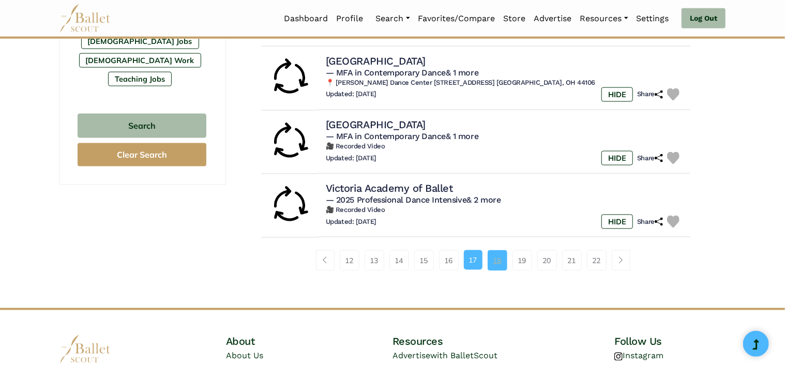
click at [502, 263] on link "18" at bounding box center [498, 260] width 20 height 21
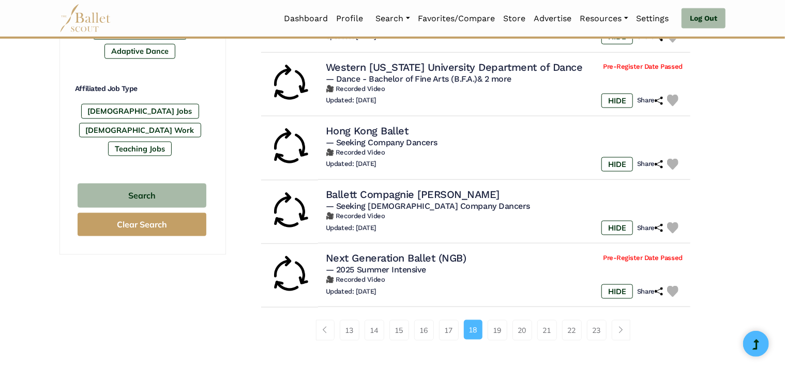
scroll to position [621, 0]
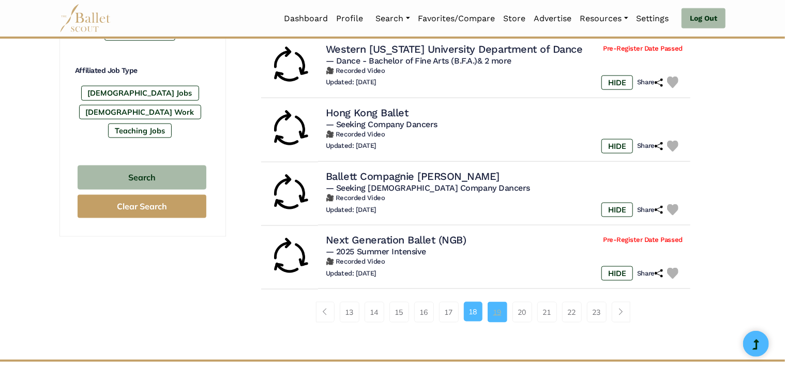
click at [495, 312] on link "19" at bounding box center [498, 312] width 20 height 21
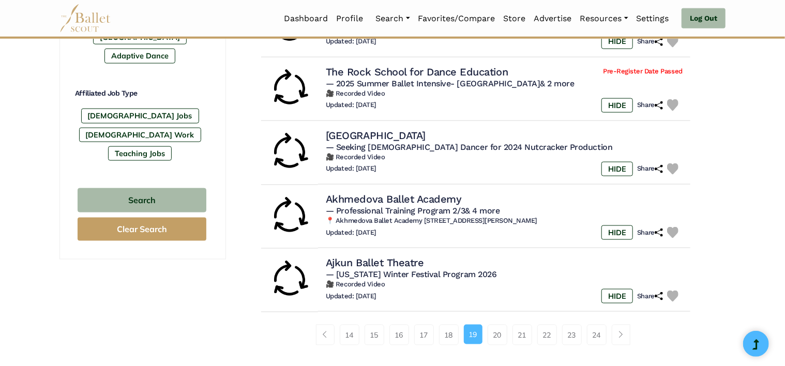
scroll to position [621, 0]
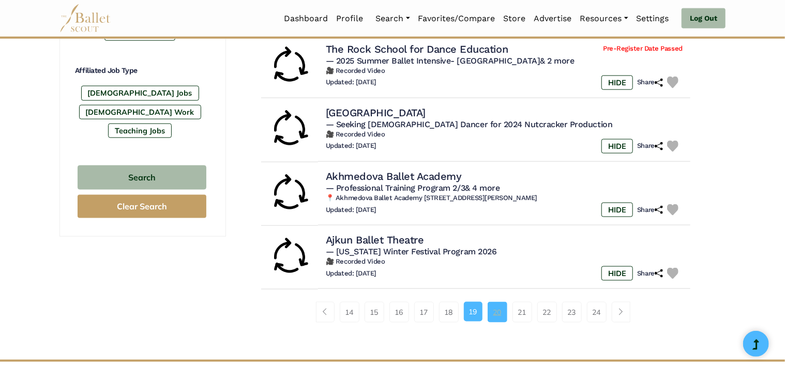
click at [490, 318] on link "20" at bounding box center [498, 312] width 20 height 21
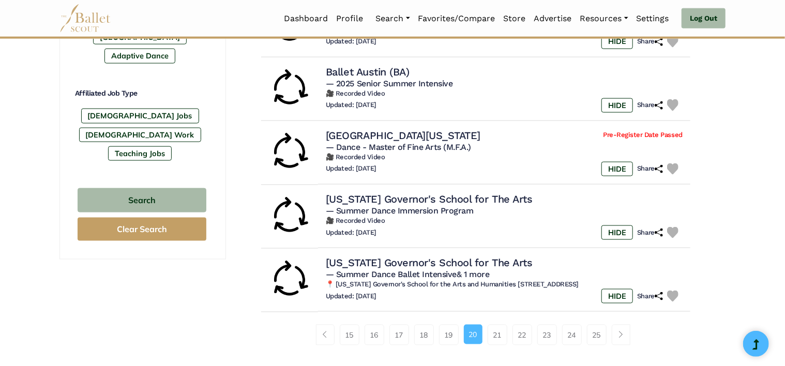
scroll to position [621, 0]
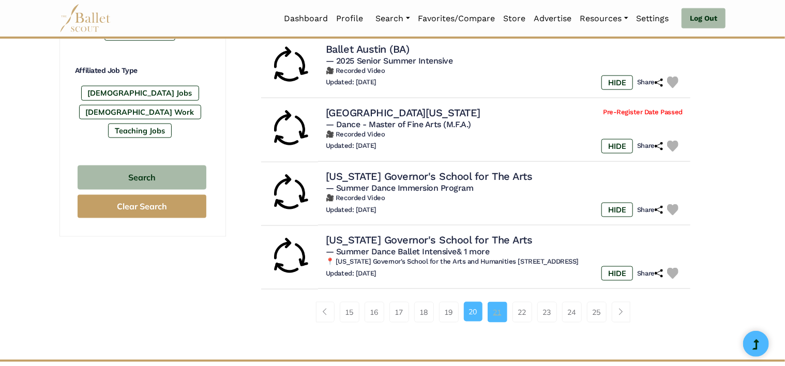
click at [496, 314] on link "21" at bounding box center [498, 312] width 20 height 21
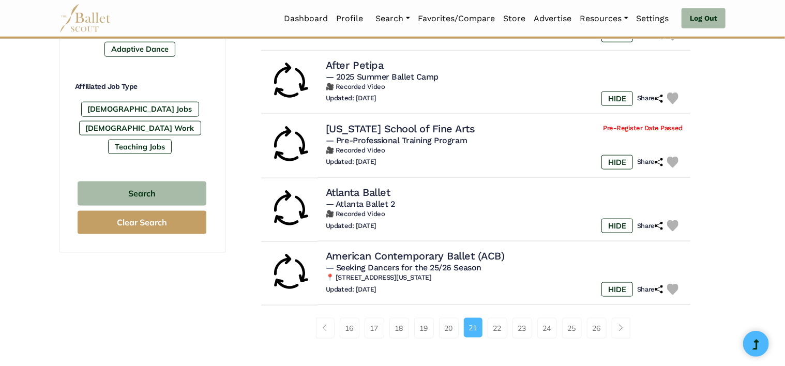
scroll to position [621, 0]
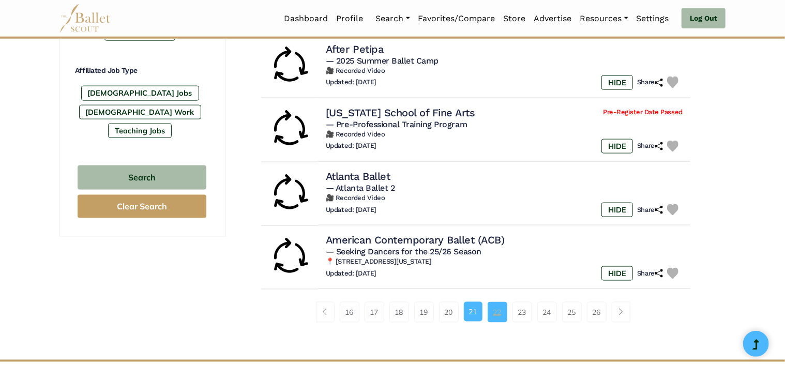
click at [497, 315] on link "22" at bounding box center [498, 312] width 20 height 21
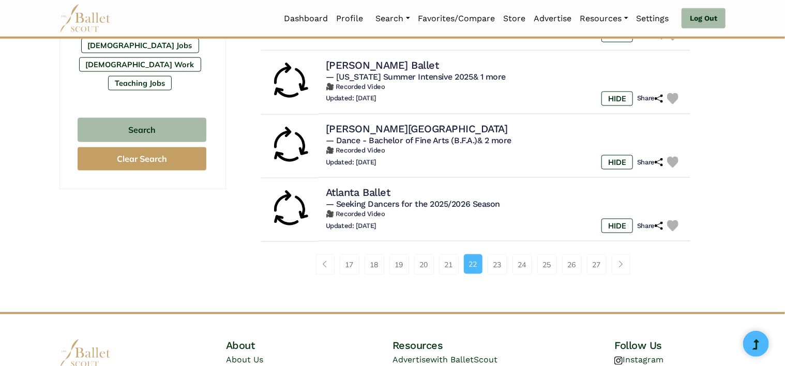
scroll to position [672, 0]
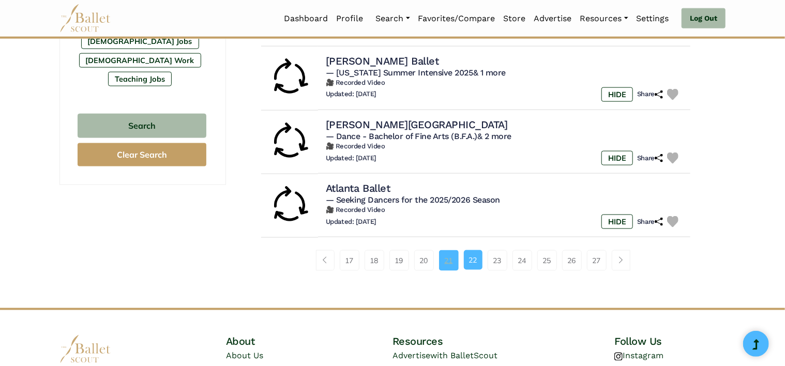
click at [453, 263] on link "21" at bounding box center [449, 260] width 20 height 21
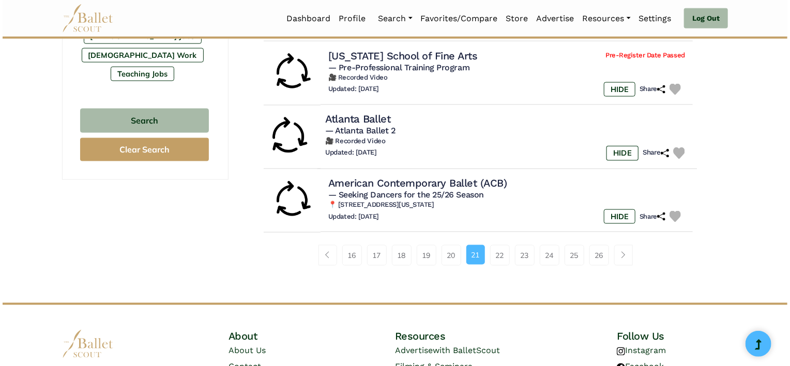
scroll to position [655, 0]
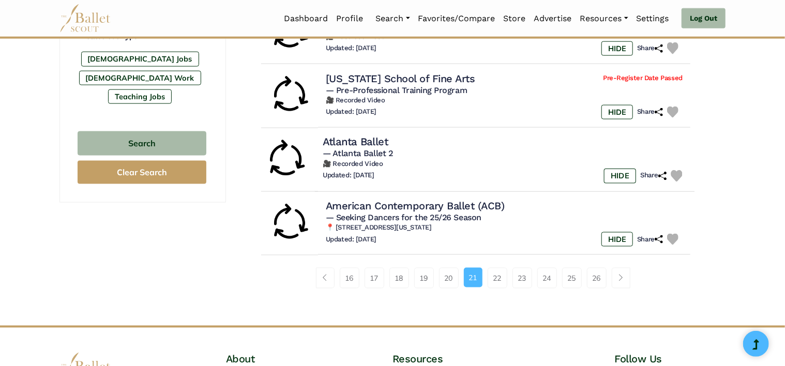
click at [537, 170] on div "Updated: Dec. 23, 2024 HIDE Share" at bounding box center [505, 176] width 364 height 15
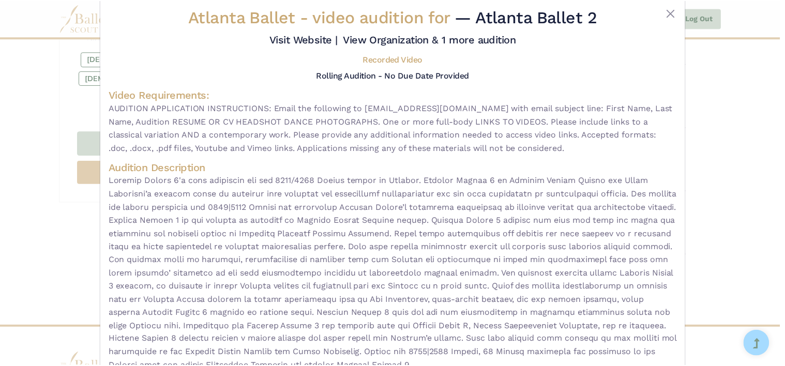
scroll to position [3, 0]
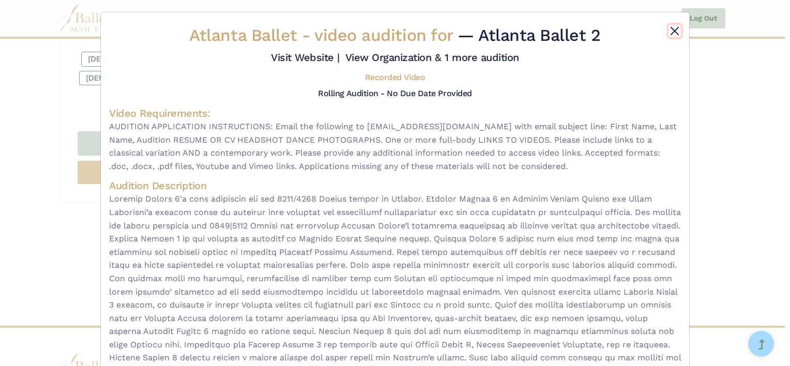
click at [675, 34] on button "Close" at bounding box center [675, 31] width 12 height 12
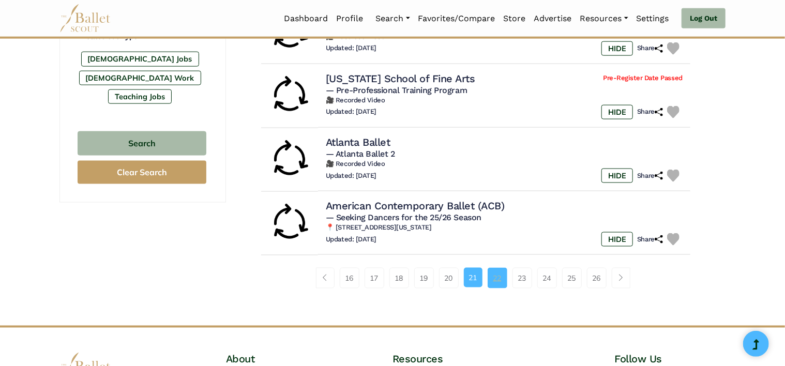
click at [504, 282] on link "22" at bounding box center [498, 278] width 20 height 21
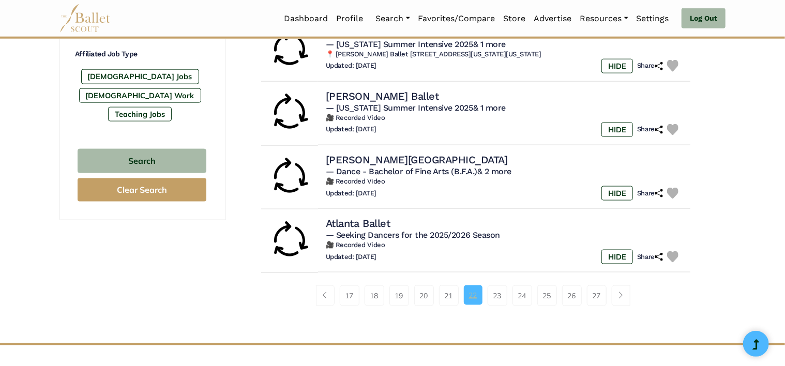
scroll to position [655, 0]
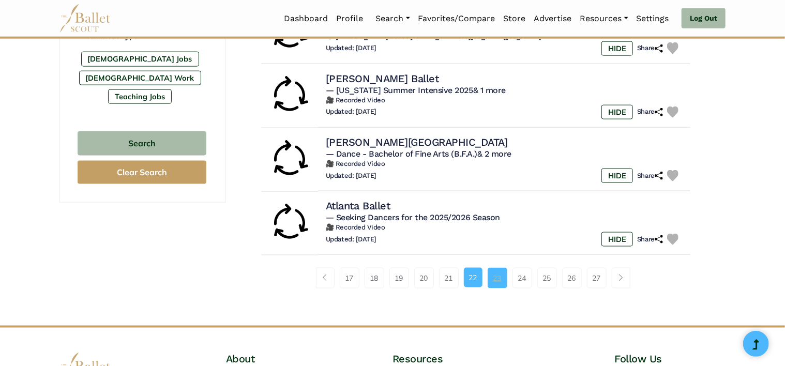
click at [488, 269] on link "23" at bounding box center [498, 278] width 20 height 21
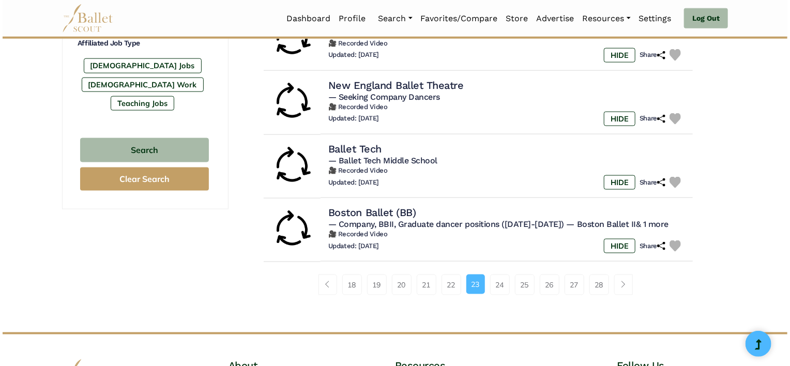
scroll to position [672, 0]
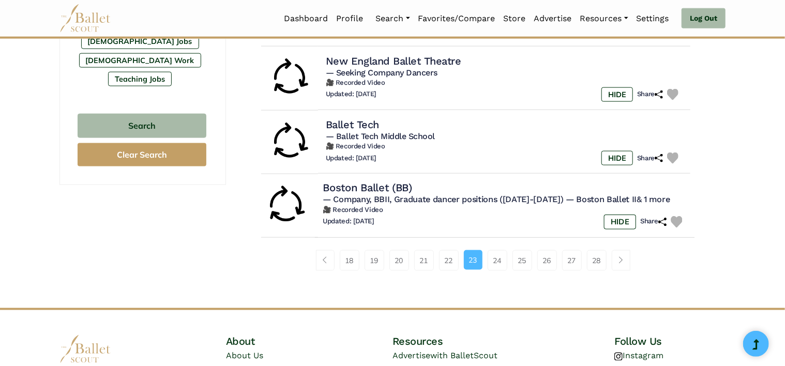
click at [546, 210] on h6 "🎥 Recorded Video" at bounding box center [505, 210] width 364 height 9
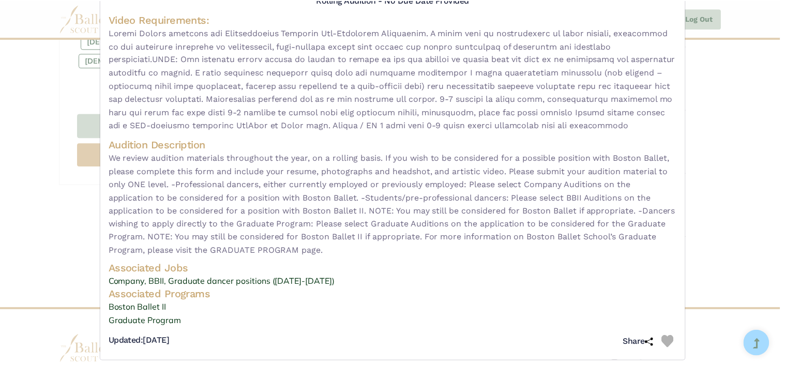
scroll to position [149, 0]
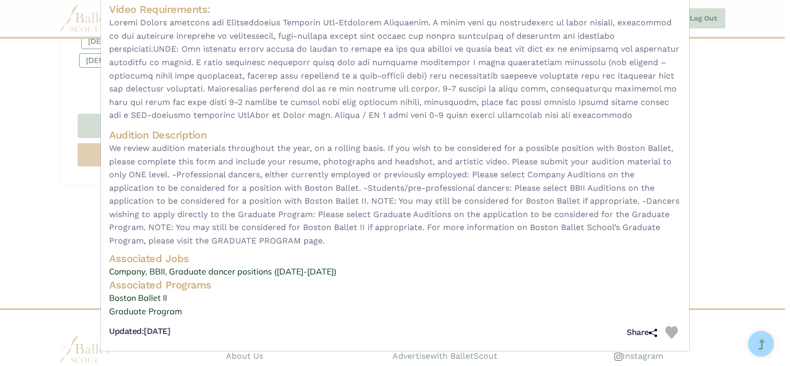
click at [729, 199] on div "Boston Ballet (BB) - video audition for — Company, BBII, Graduate dancer positi…" at bounding box center [395, 183] width 790 height 366
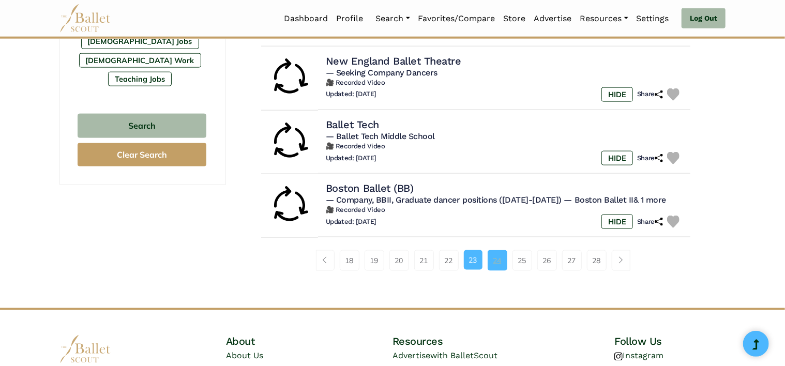
click at [497, 254] on link "24" at bounding box center [498, 260] width 20 height 21
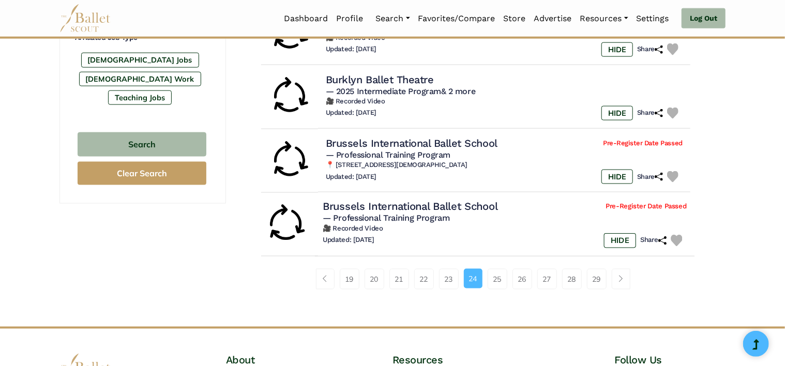
scroll to position [672, 0]
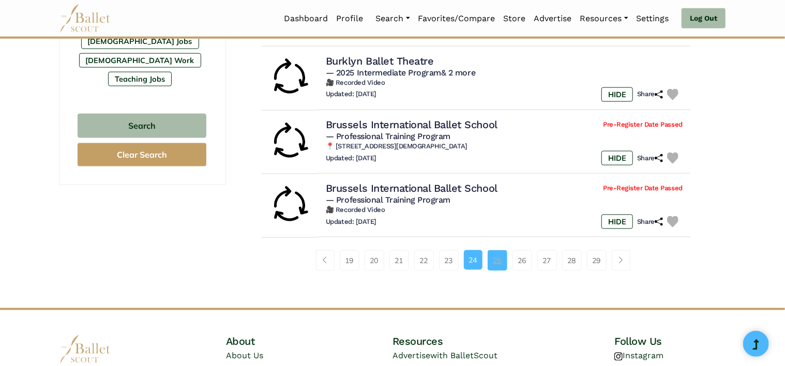
click at [502, 261] on link "25" at bounding box center [498, 260] width 20 height 21
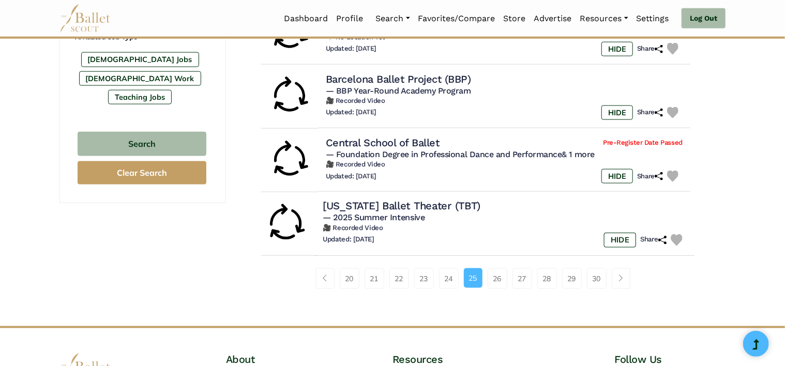
scroll to position [672, 0]
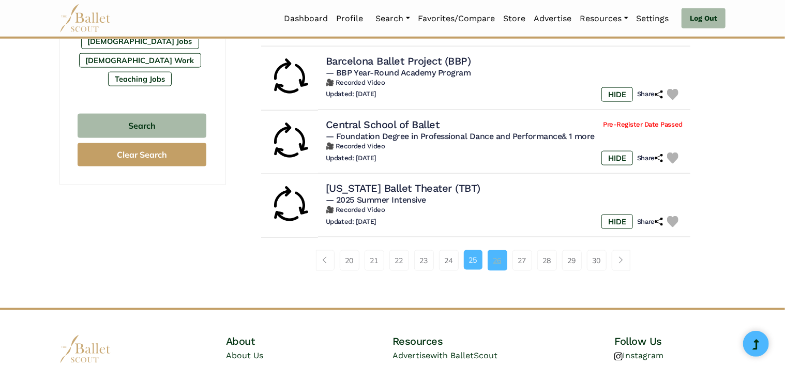
click at [496, 256] on link "26" at bounding box center [498, 260] width 20 height 21
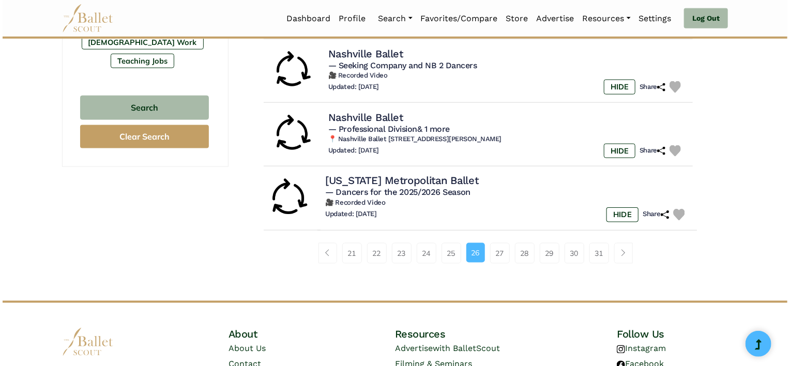
scroll to position [672, 0]
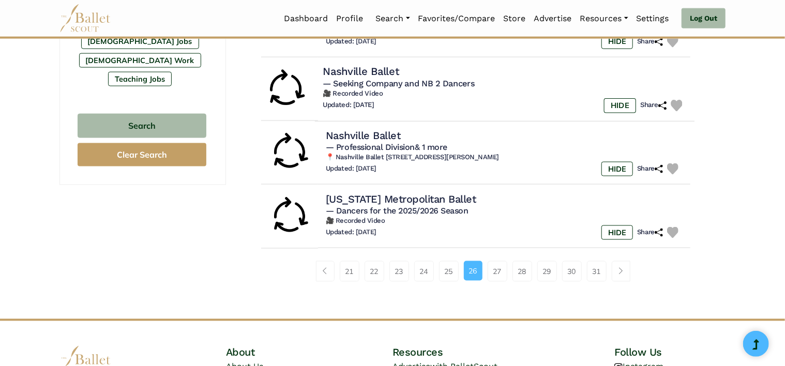
click at [466, 96] on h6 "🎥 Recorded Video" at bounding box center [505, 93] width 364 height 9
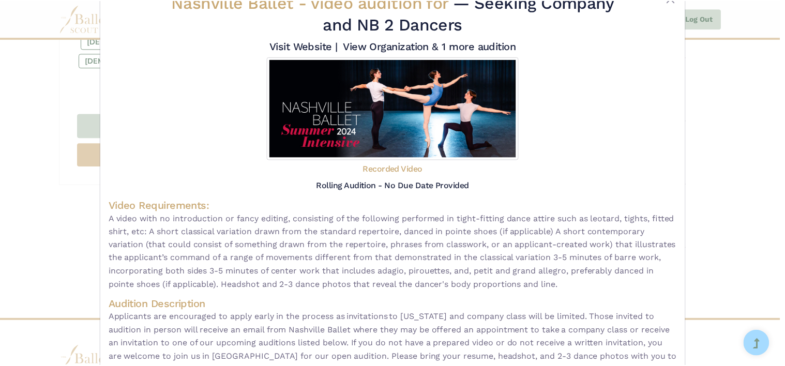
scroll to position [103, 0]
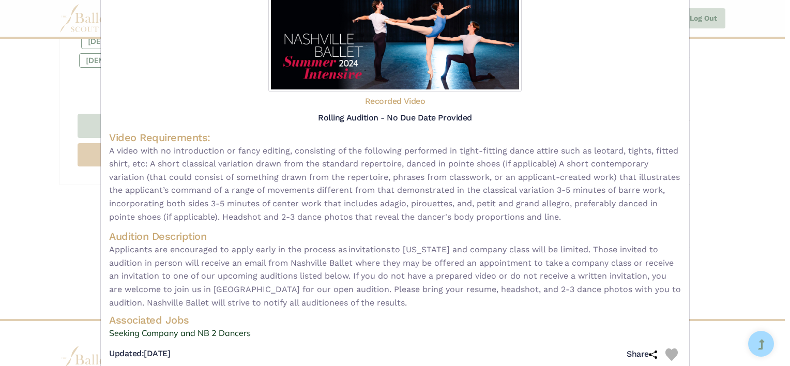
click at [697, 76] on div "Nashville Ballet - video audition for — Seeking Company and NB 2 Dancers Visit …" at bounding box center [395, 183] width 790 height 366
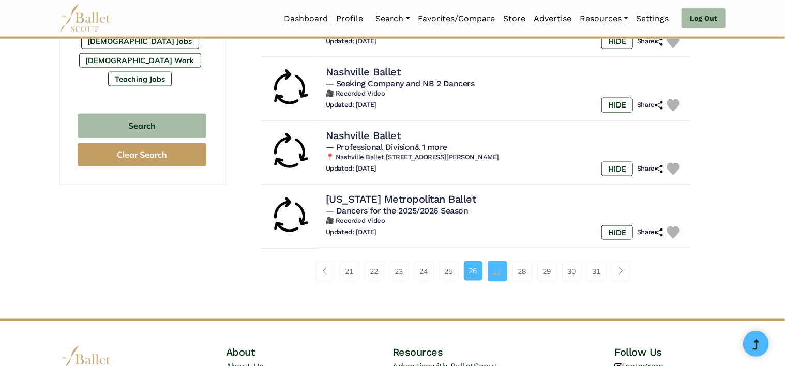
click at [500, 263] on link "27" at bounding box center [498, 271] width 20 height 21
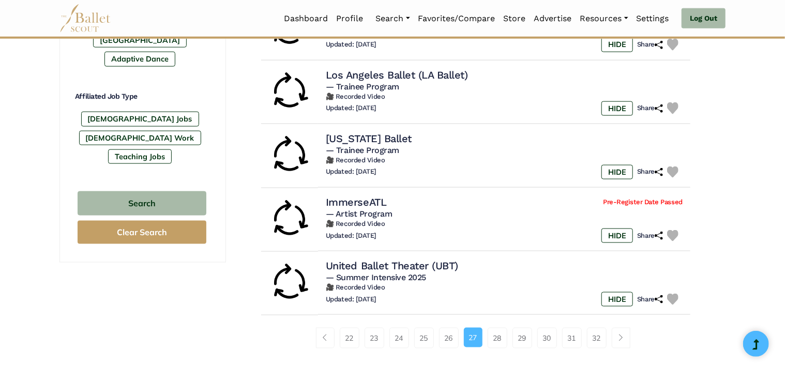
scroll to position [621, 0]
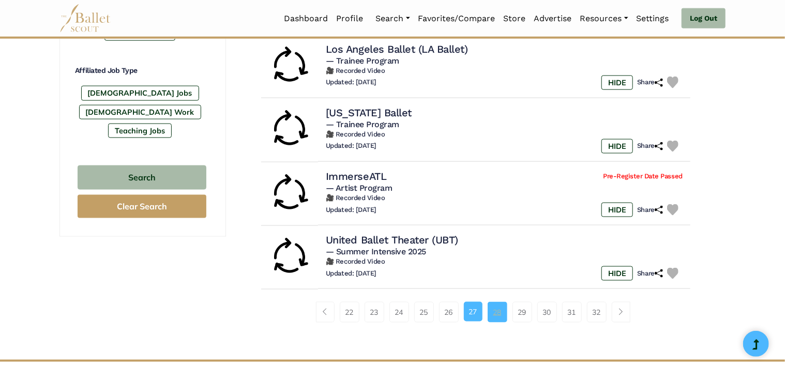
click at [505, 311] on link "28" at bounding box center [498, 312] width 20 height 21
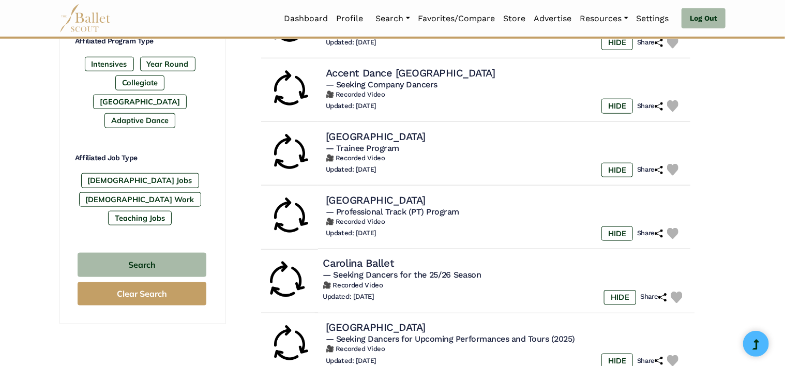
scroll to position [621, 0]
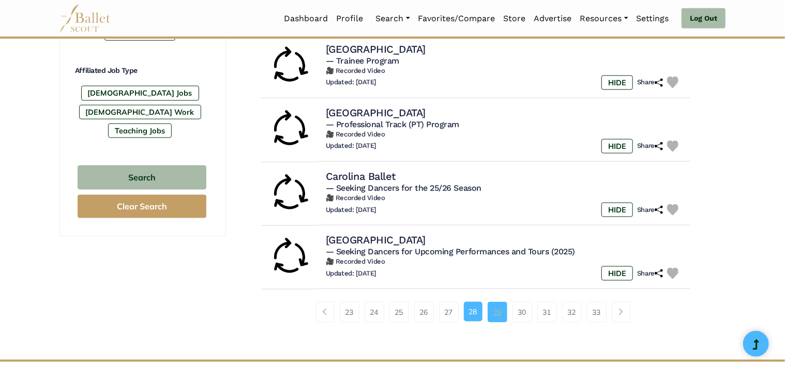
click at [502, 309] on link "29" at bounding box center [498, 312] width 20 height 21
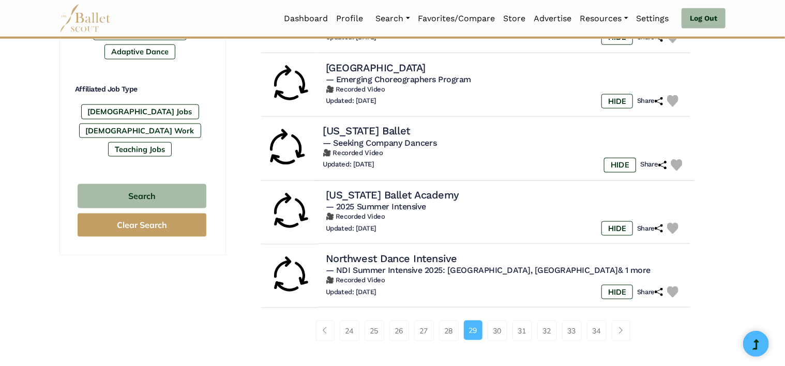
scroll to position [621, 0]
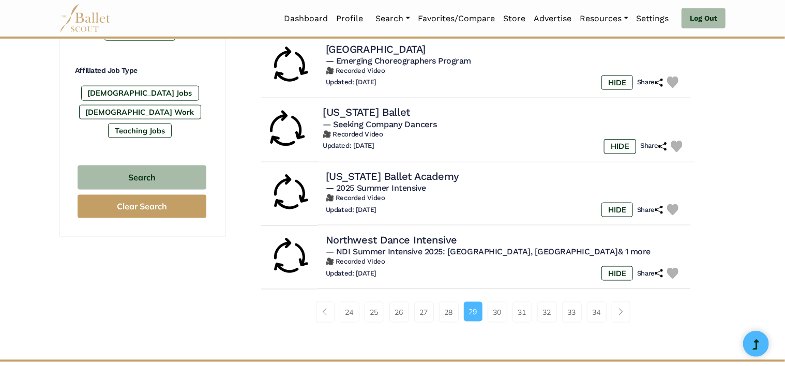
click at [475, 139] on div "Updated: [DATE] HIDE Share" at bounding box center [505, 146] width 364 height 15
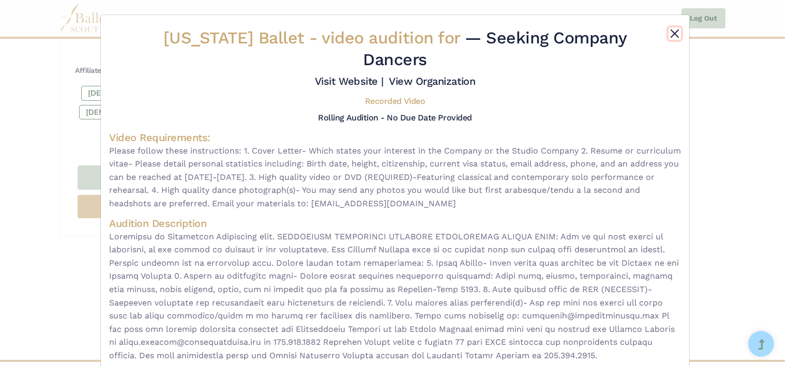
click at [672, 29] on button "Close" at bounding box center [675, 33] width 12 height 12
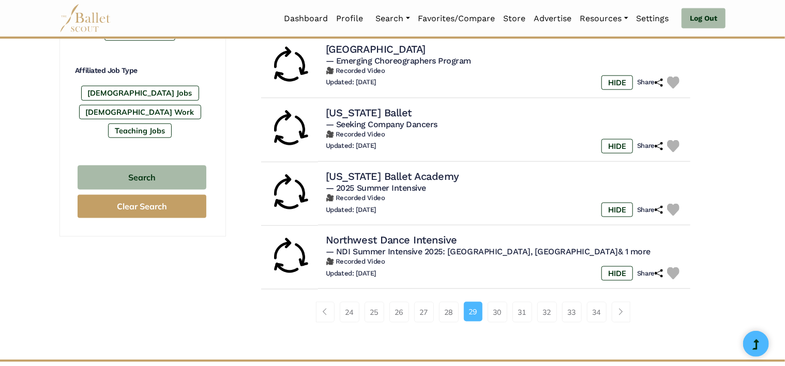
click at [677, 33] on nav "Dashboard Profile Search Organizations Programs Auditions Jobs" at bounding box center [392, 18] width 666 height 37
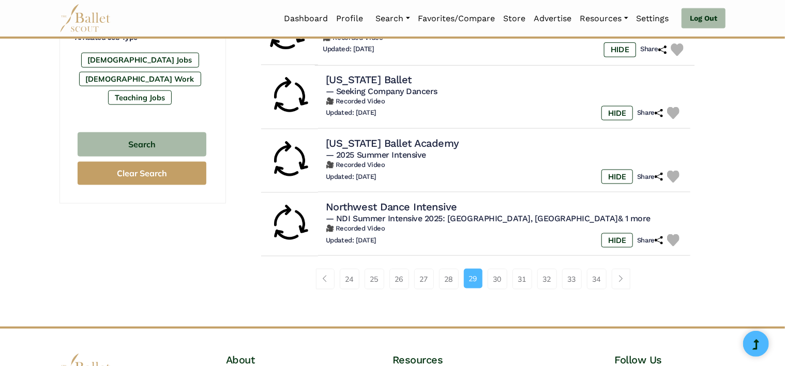
scroll to position [672, 0]
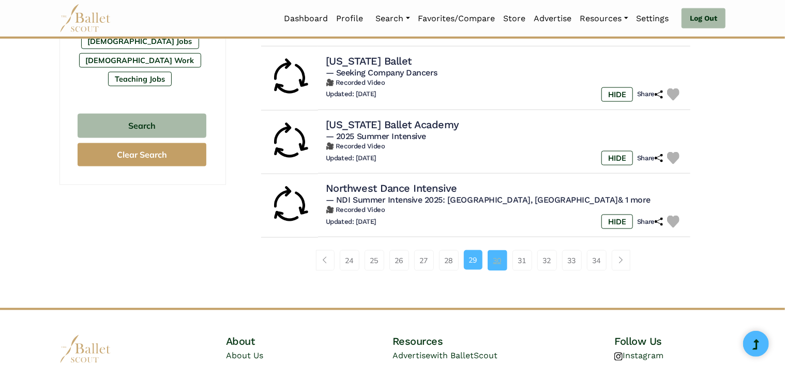
click at [504, 266] on link "30" at bounding box center [498, 260] width 20 height 21
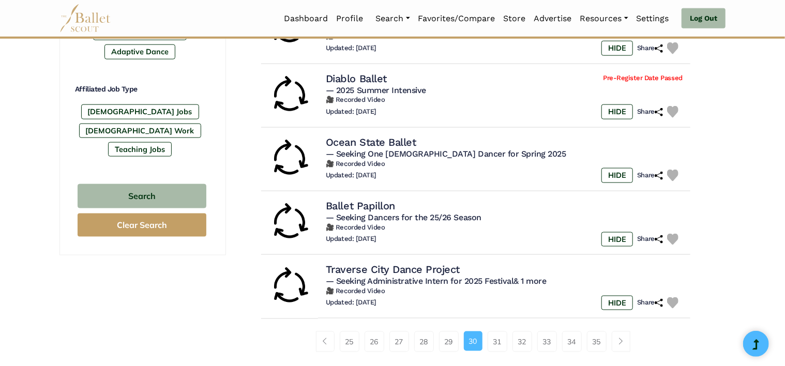
scroll to position [621, 0]
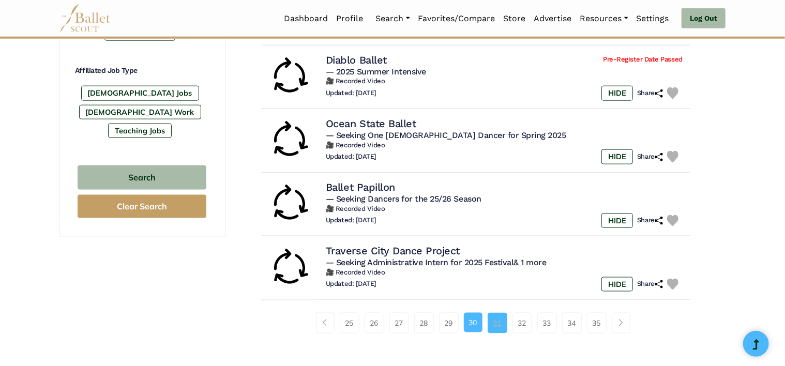
click at [492, 313] on link "31" at bounding box center [498, 323] width 20 height 21
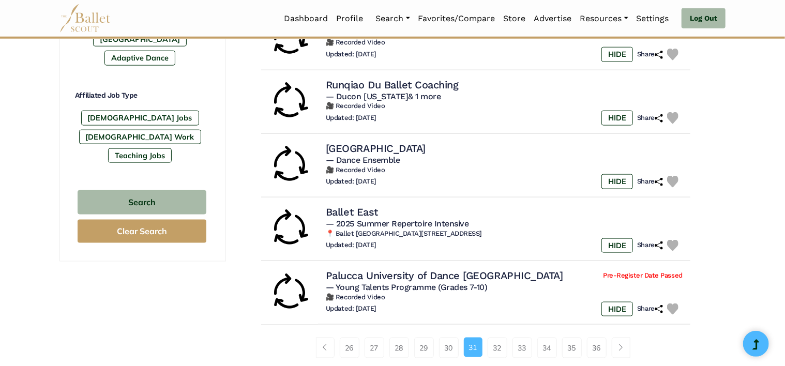
scroll to position [672, 0]
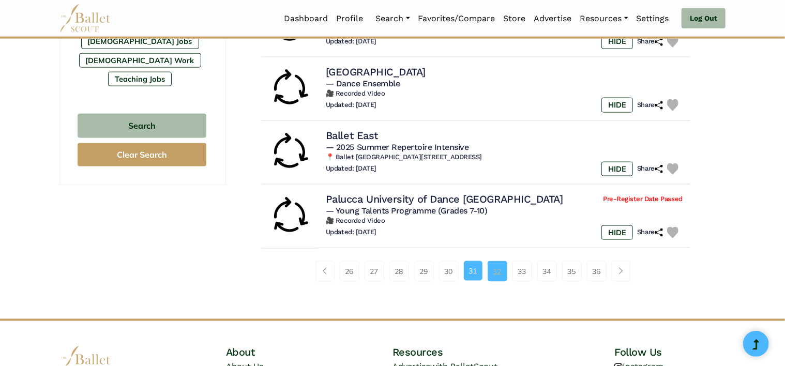
click at [498, 272] on link "32" at bounding box center [498, 271] width 20 height 21
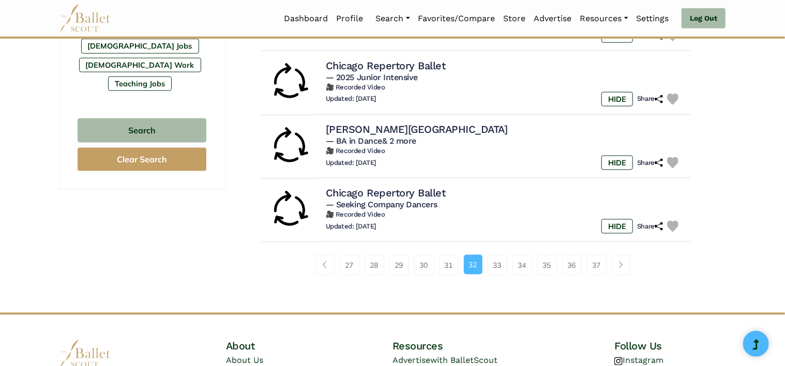
scroll to position [672, 0]
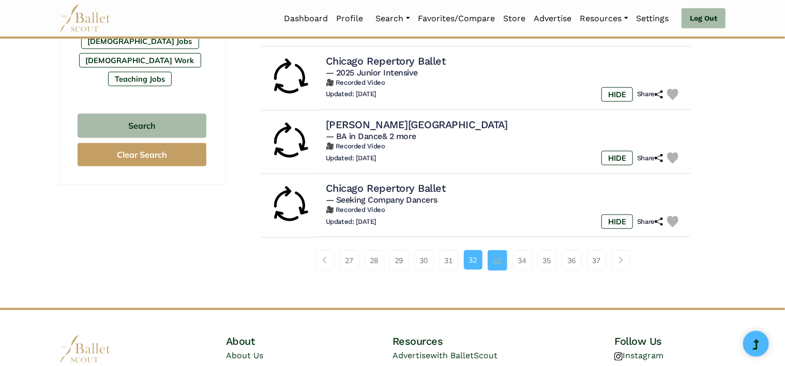
click at [507, 252] on link "33" at bounding box center [498, 260] width 20 height 21
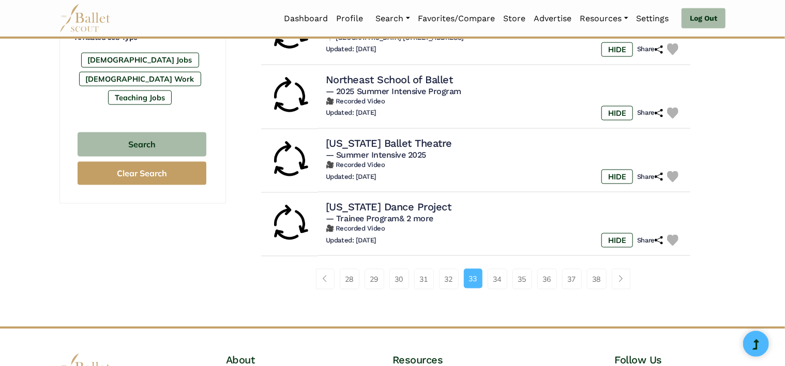
scroll to position [672, 0]
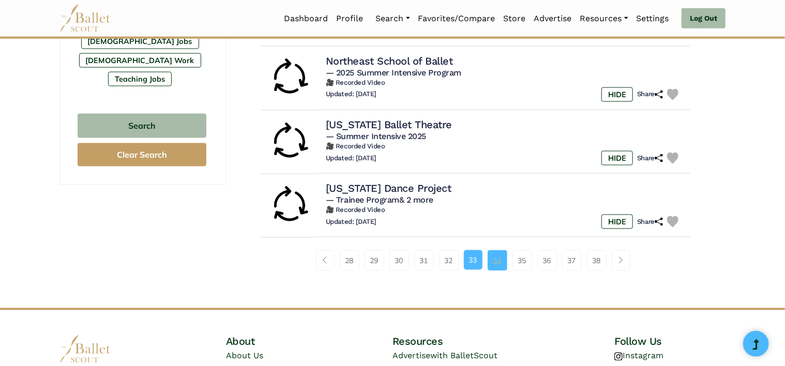
click at [490, 259] on link "34" at bounding box center [498, 260] width 20 height 21
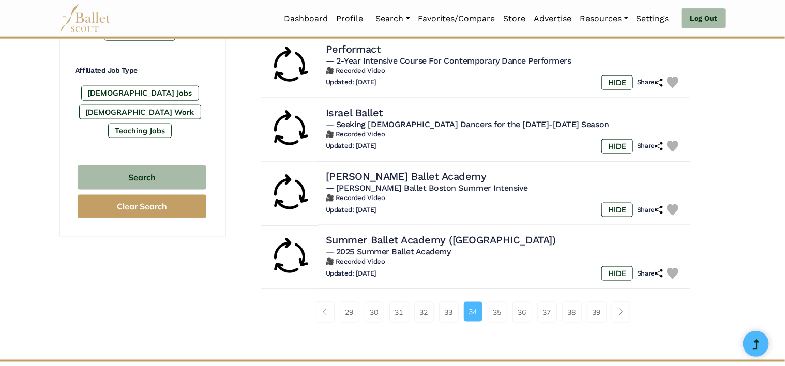
scroll to position [672, 0]
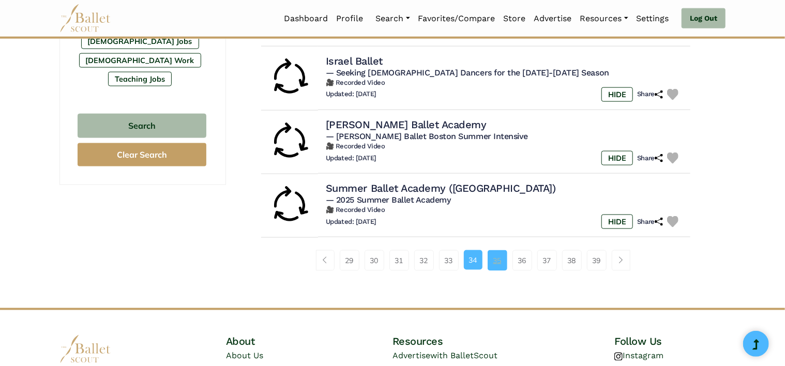
click at [505, 257] on link "35" at bounding box center [498, 260] width 20 height 21
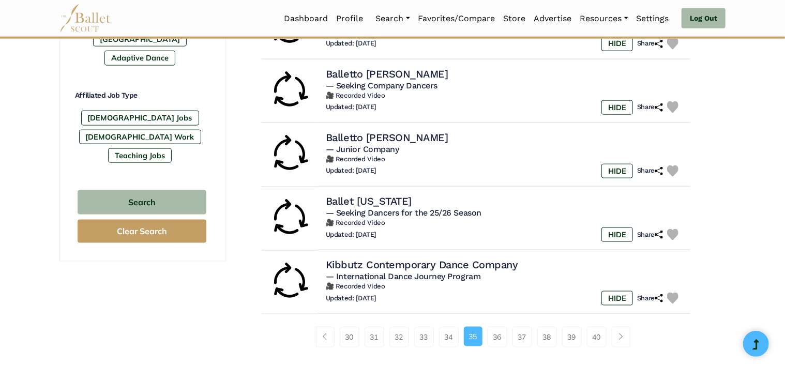
scroll to position [621, 0]
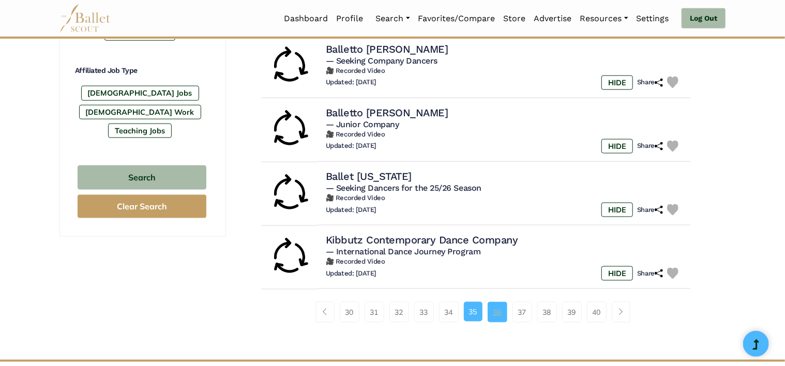
click at [492, 306] on link "36" at bounding box center [498, 312] width 20 height 21
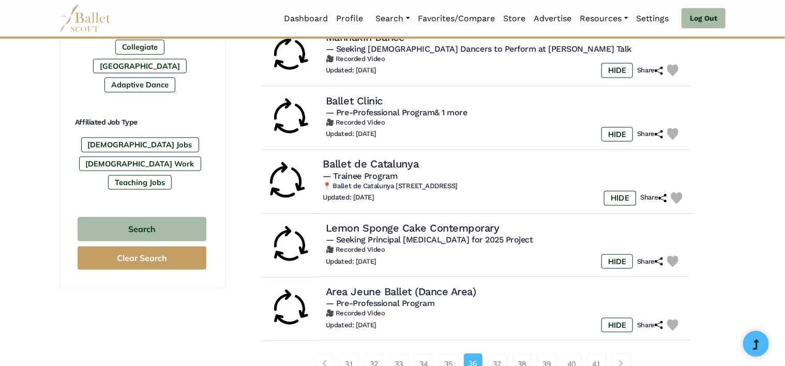
scroll to position [672, 0]
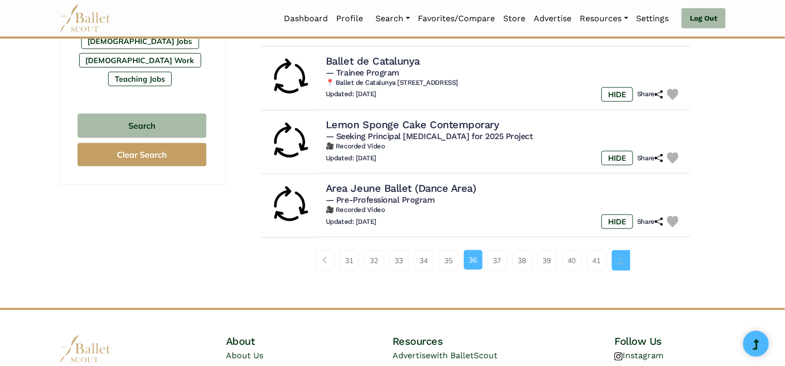
click at [629, 262] on link "Page navigation example" at bounding box center [621, 260] width 19 height 21
click at [501, 261] on link "37" at bounding box center [498, 260] width 20 height 21
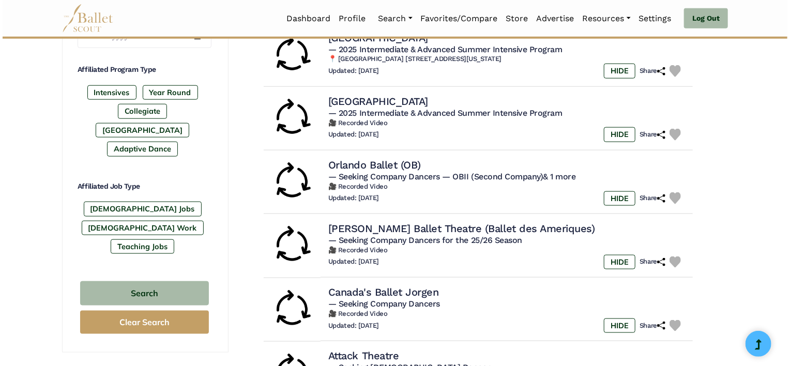
scroll to position [569, 0]
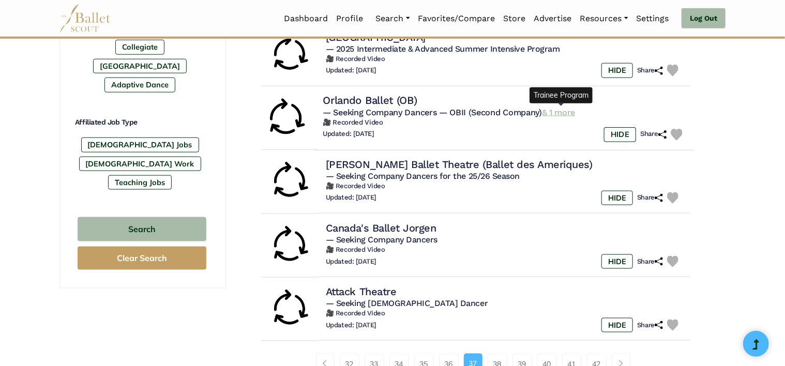
click at [547, 107] on link "& 1 more" at bounding box center [558, 112] width 33 height 10
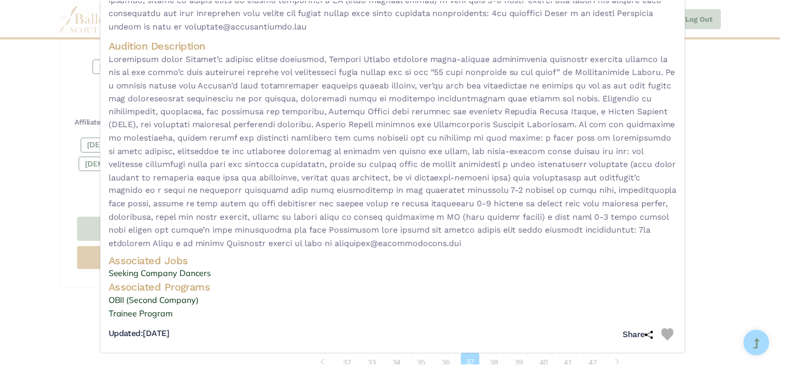
scroll to position [247, 0]
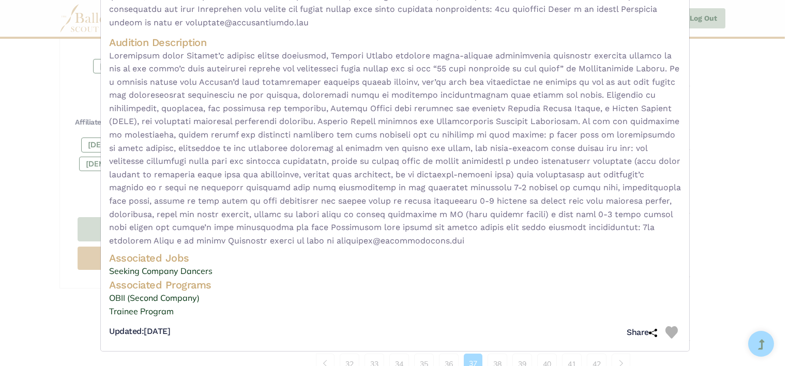
click at [708, 122] on div "Orlando Ballet (OB) - video audition for — Seeking Company Dancers — OBII (Seco…" at bounding box center [395, 183] width 790 height 366
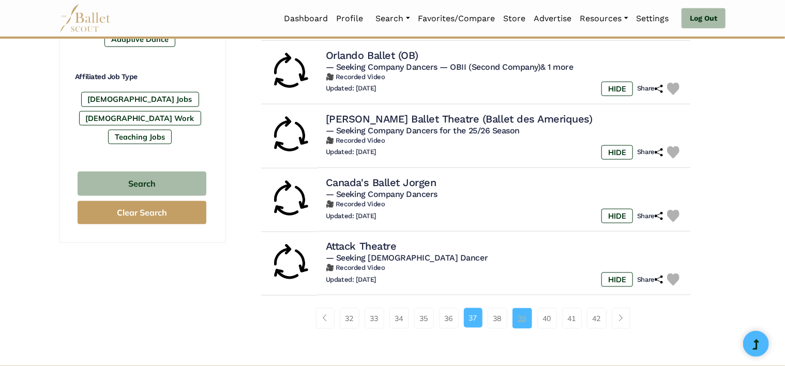
scroll to position [655, 0]
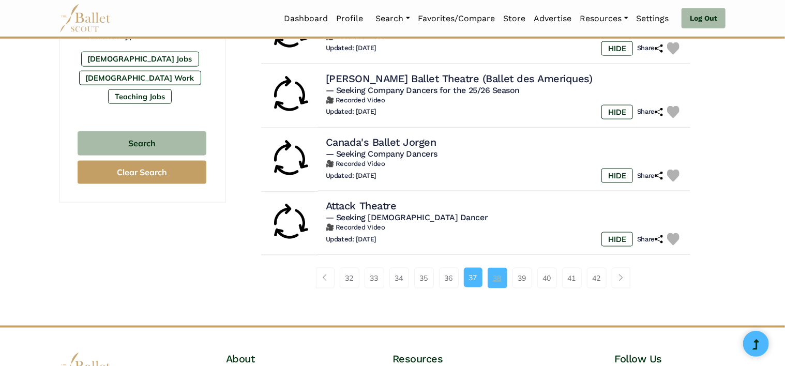
click at [499, 271] on link "38" at bounding box center [498, 278] width 20 height 21
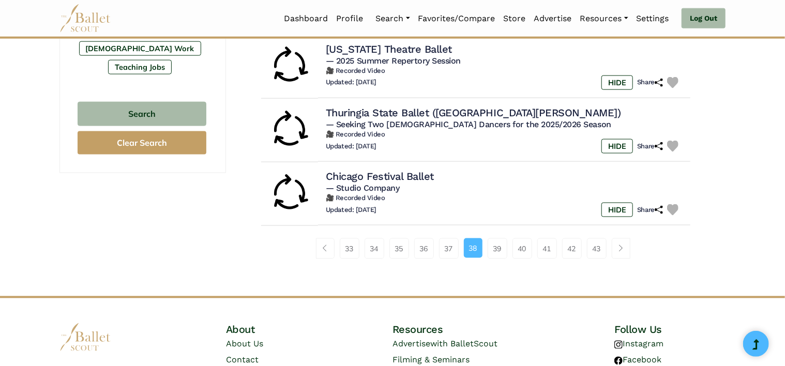
scroll to position [724, 0]
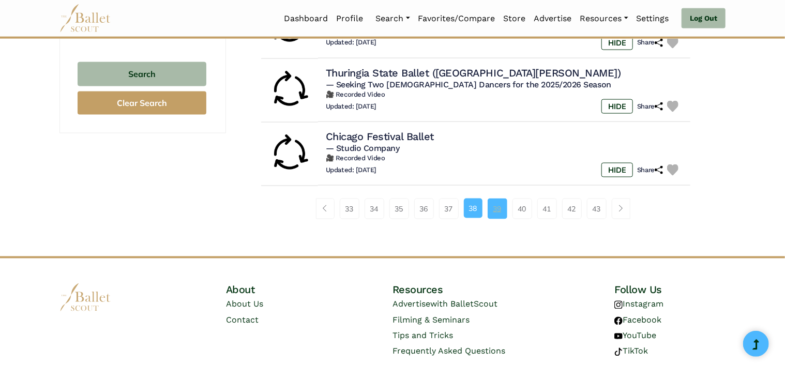
click at [495, 210] on link "39" at bounding box center [498, 209] width 20 height 21
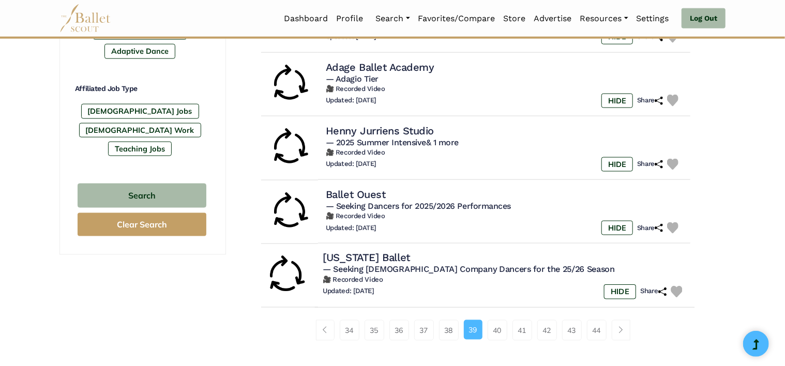
scroll to position [621, 0]
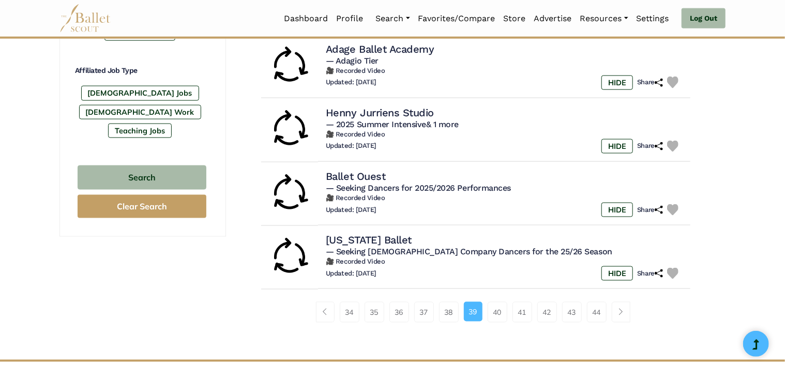
click at [507, 315] on li "40" at bounding box center [500, 312] width 25 height 21
click at [494, 316] on link "40" at bounding box center [498, 312] width 20 height 21
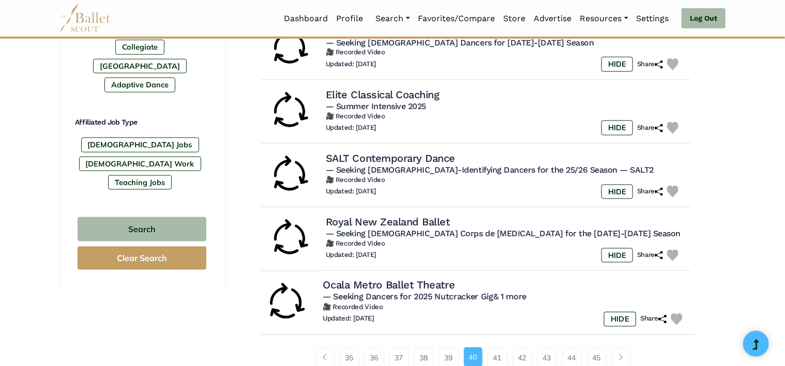
scroll to position [621, 0]
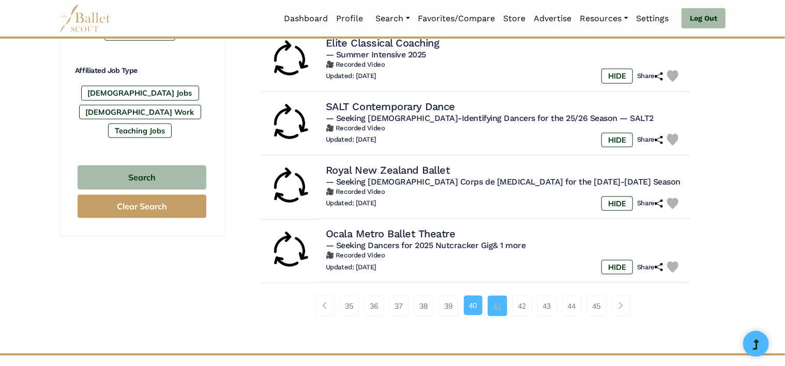
click at [492, 299] on link "41" at bounding box center [498, 306] width 20 height 21
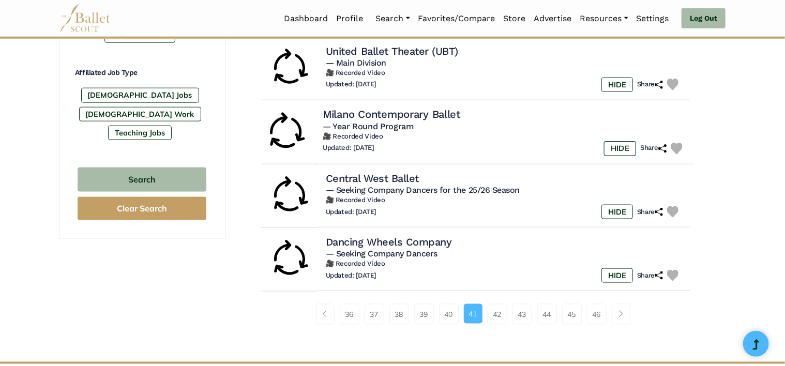
scroll to position [621, 0]
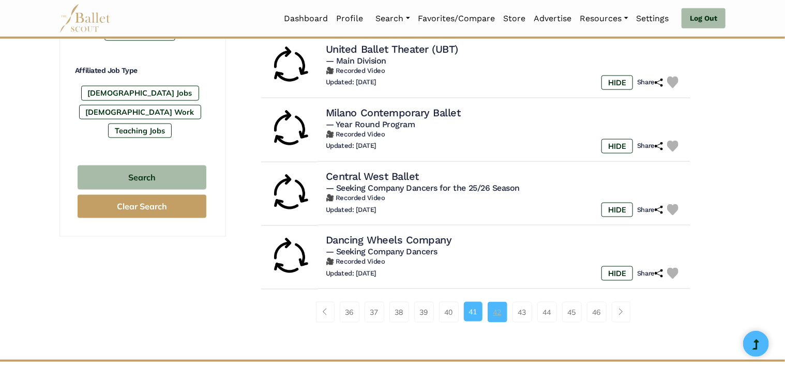
click at [491, 315] on link "42" at bounding box center [498, 312] width 20 height 21
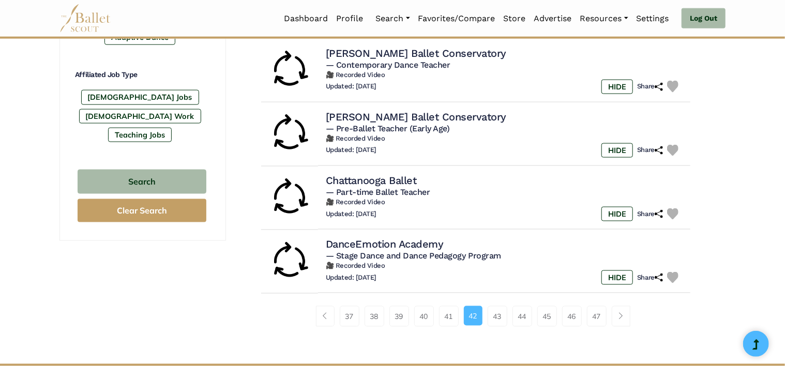
scroll to position [672, 0]
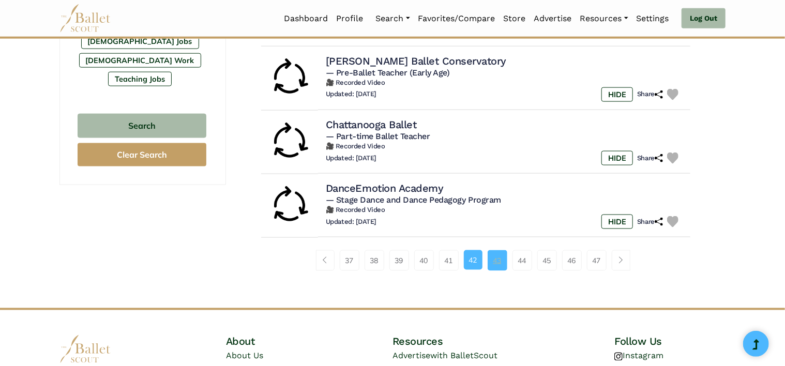
click at [502, 261] on link "43" at bounding box center [498, 260] width 20 height 21
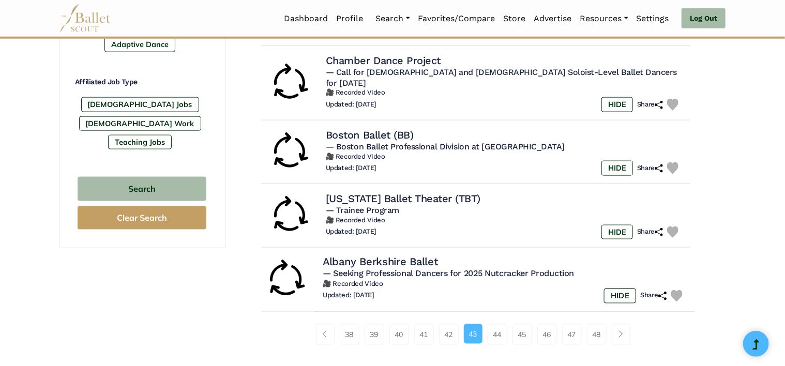
scroll to position [621, 0]
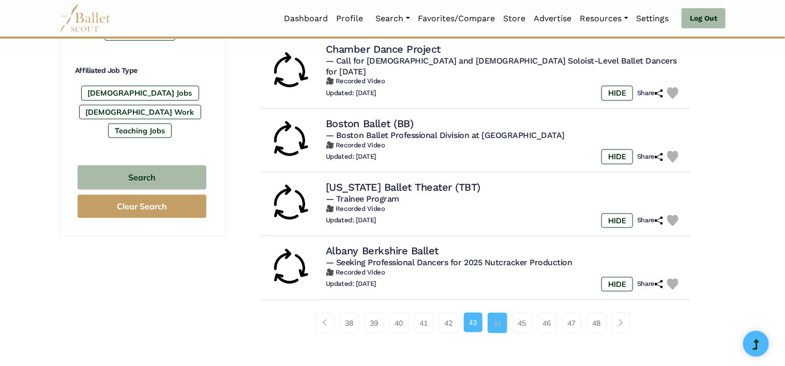
click at [497, 313] on link "44" at bounding box center [498, 323] width 20 height 21
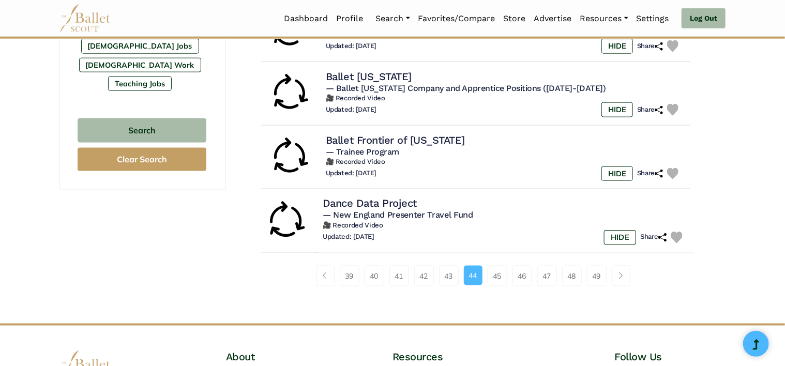
scroll to position [672, 0]
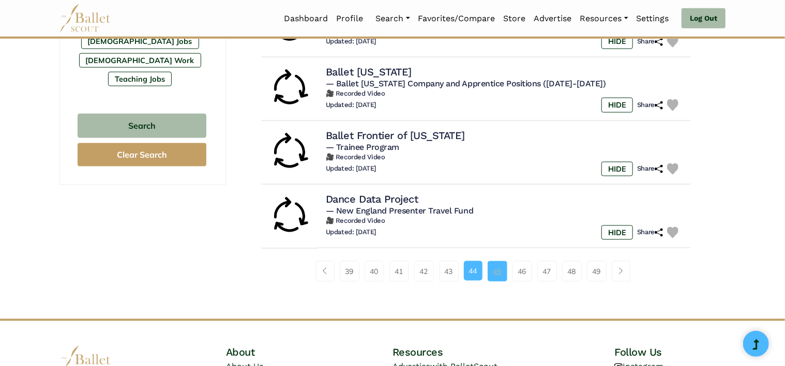
click at [490, 261] on link "45" at bounding box center [498, 271] width 20 height 21
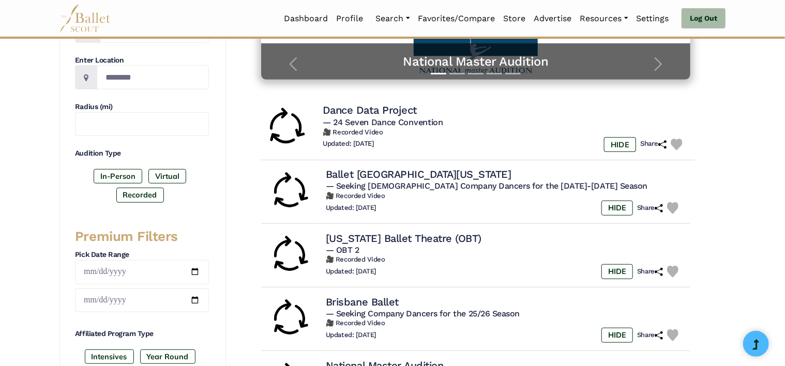
scroll to position [259, 0]
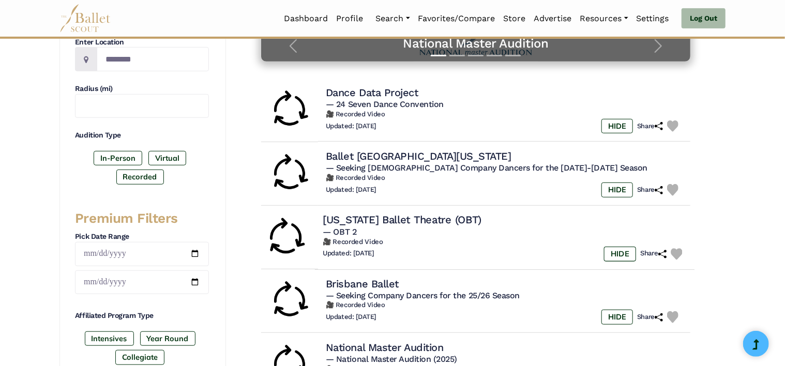
click at [479, 247] on div "Updated: Aug. 25, 2025 HIDE Share" at bounding box center [505, 254] width 364 height 15
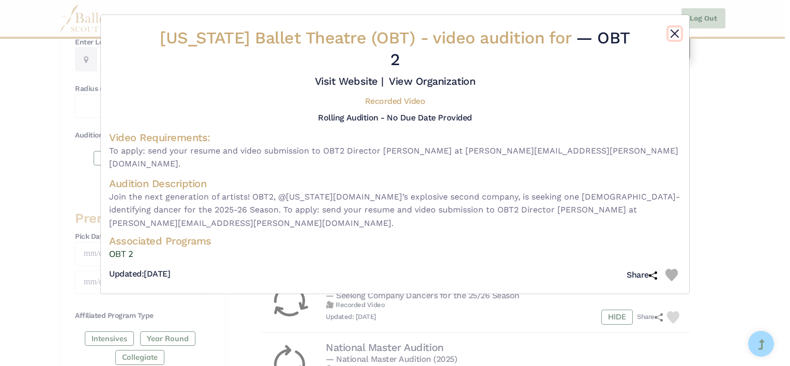
click at [670, 37] on button "Close" at bounding box center [675, 33] width 12 height 12
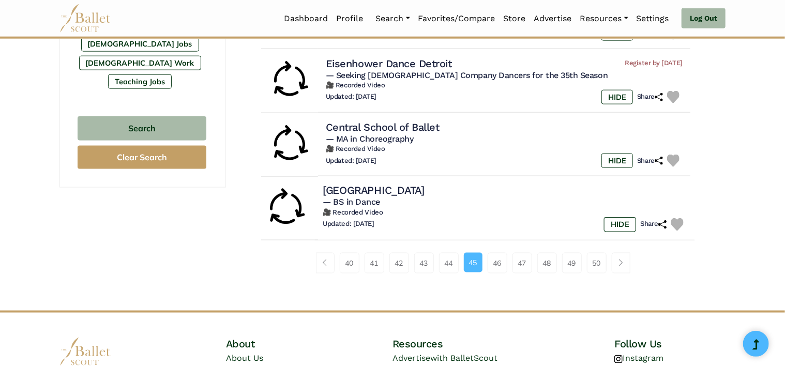
scroll to position [672, 0]
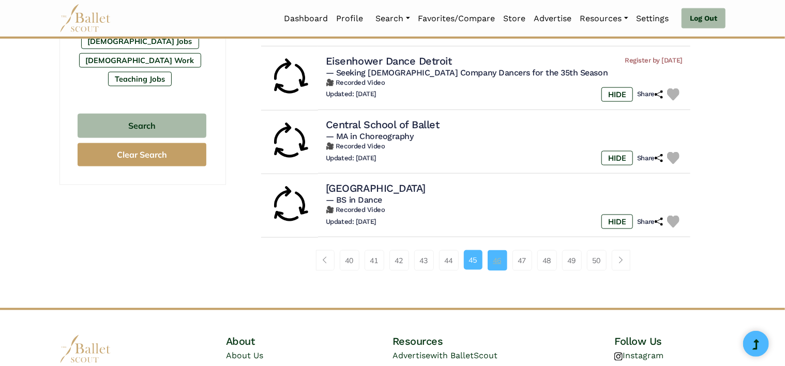
click at [503, 254] on link "46" at bounding box center [498, 260] width 20 height 21
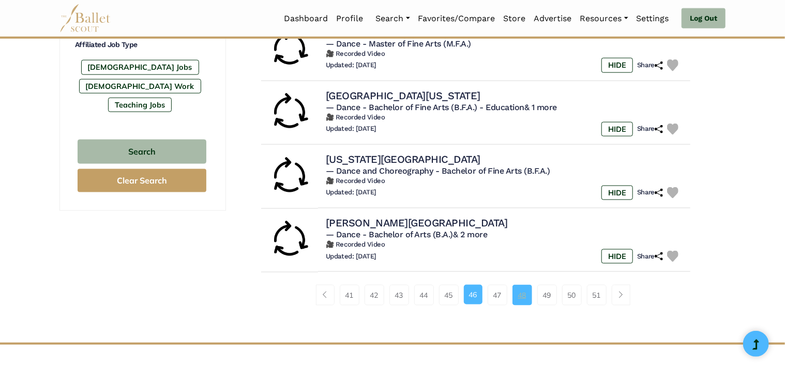
scroll to position [672, 0]
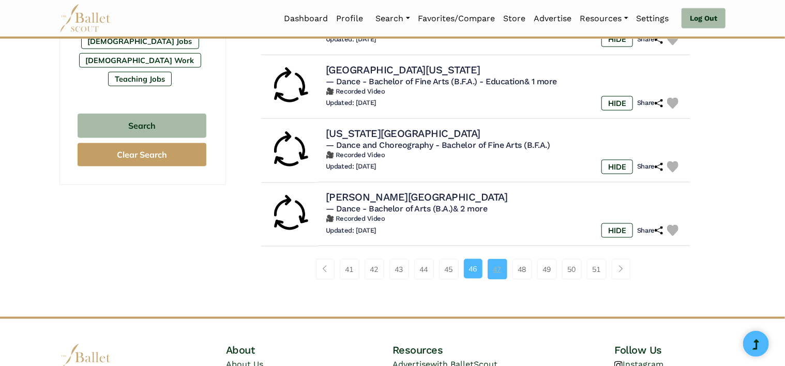
click at [502, 276] on link "47" at bounding box center [498, 269] width 20 height 21
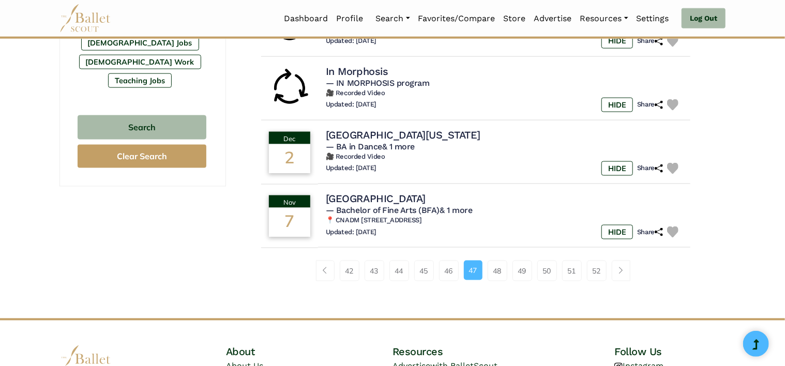
scroll to position [672, 0]
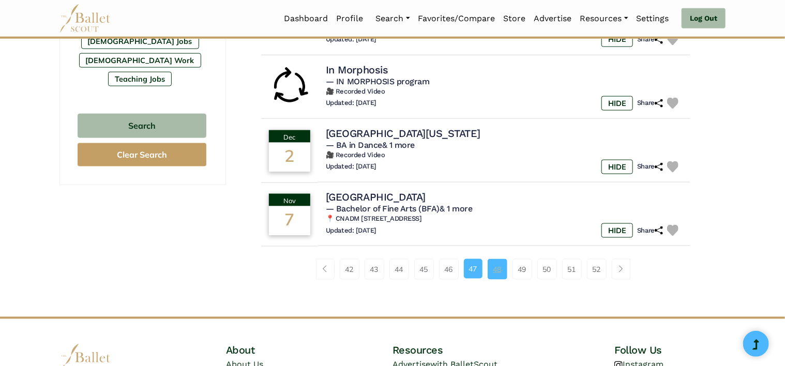
drag, startPoint x: 497, startPoint y: 254, endPoint x: 505, endPoint y: 244, distance: 12.9
click at [498, 259] on link "48" at bounding box center [498, 269] width 20 height 21
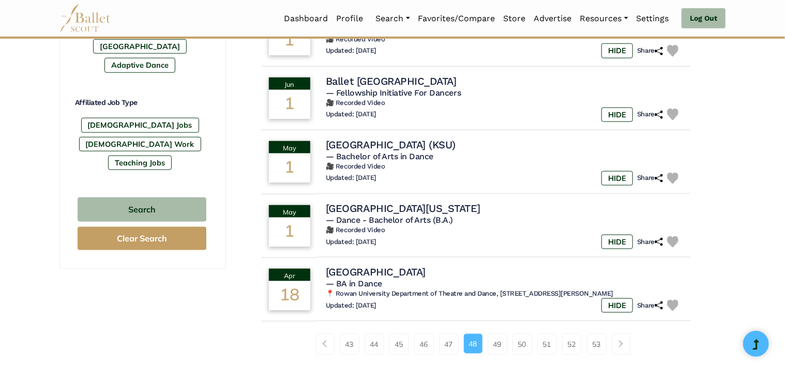
scroll to position [621, 0]
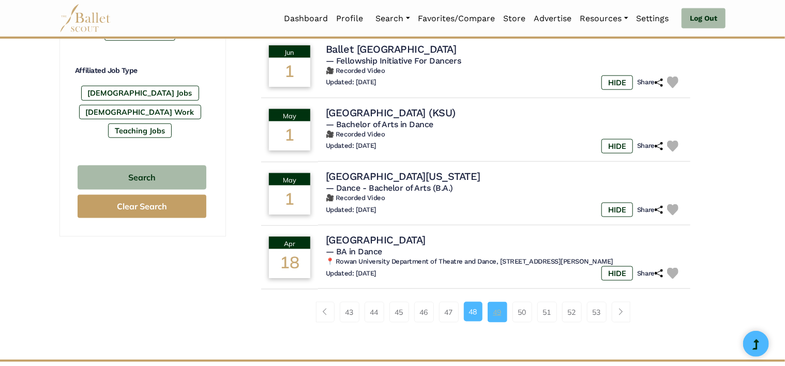
click at [502, 314] on link "49" at bounding box center [498, 312] width 20 height 21
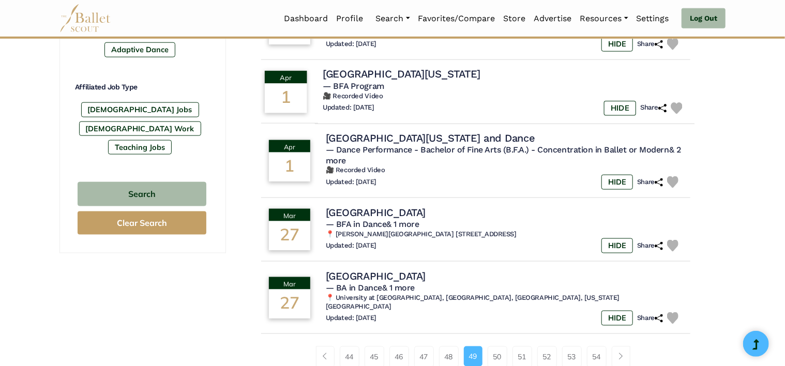
scroll to position [621, 0]
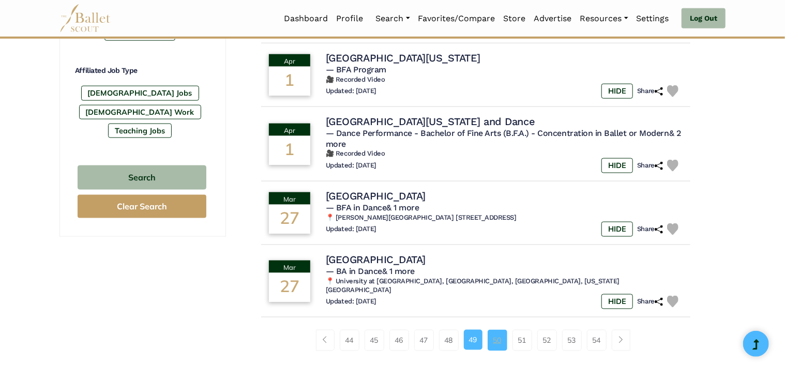
click at [496, 345] on link "50" at bounding box center [498, 340] width 20 height 21
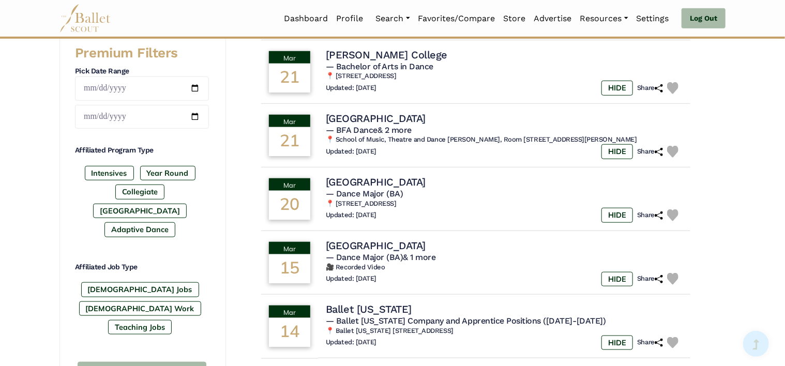
scroll to position [621, 0]
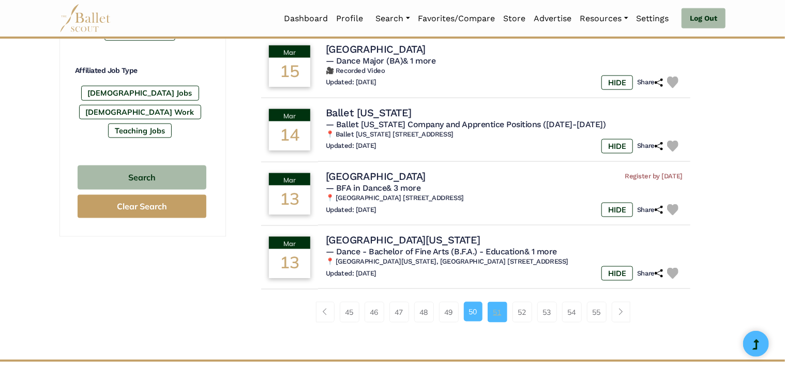
click at [496, 312] on link "51" at bounding box center [498, 312] width 20 height 21
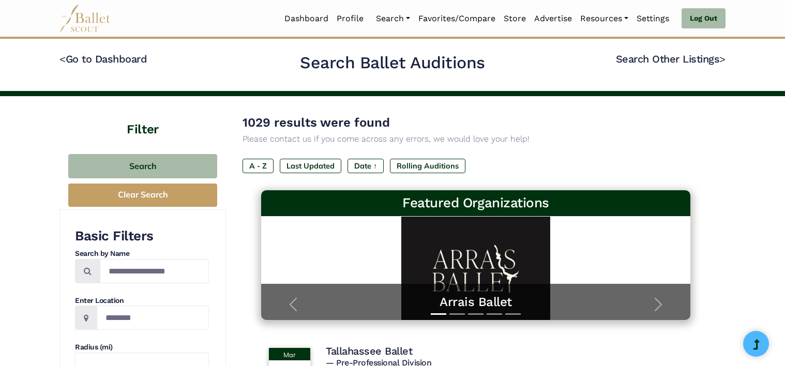
click at [499, 316] on button "Slide 4" at bounding box center [495, 314] width 16 height 12
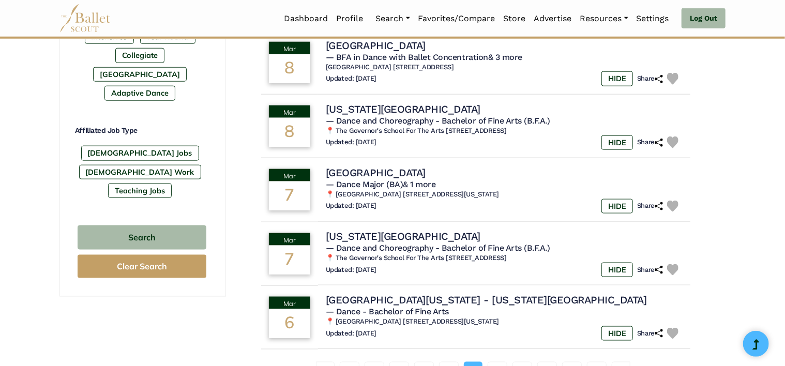
scroll to position [621, 0]
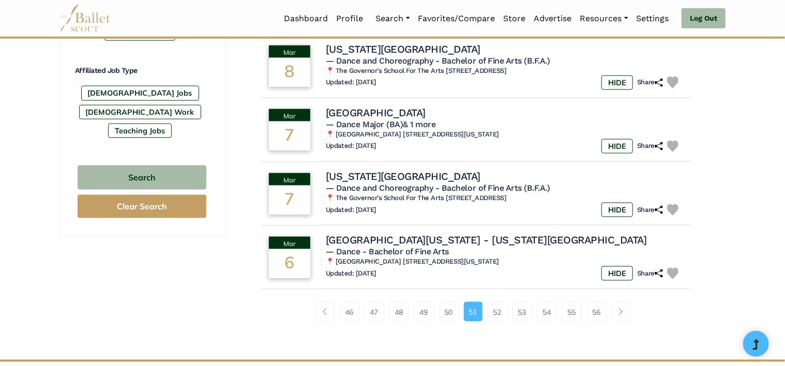
click at [485, 315] on li "51" at bounding box center [476, 312] width 24 height 21
click at [496, 311] on link "52" at bounding box center [498, 312] width 20 height 21
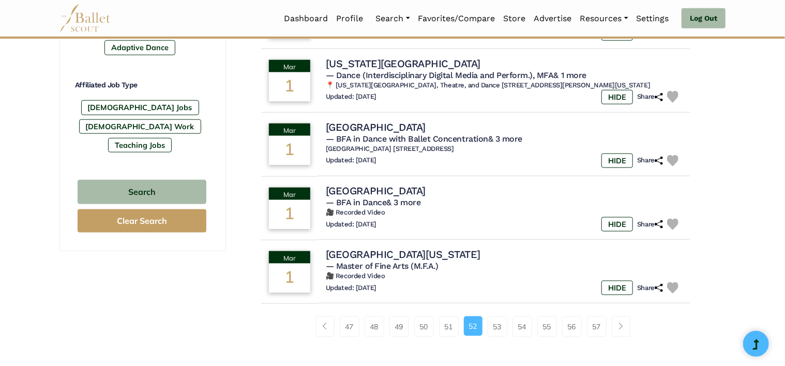
scroll to position [767, 0]
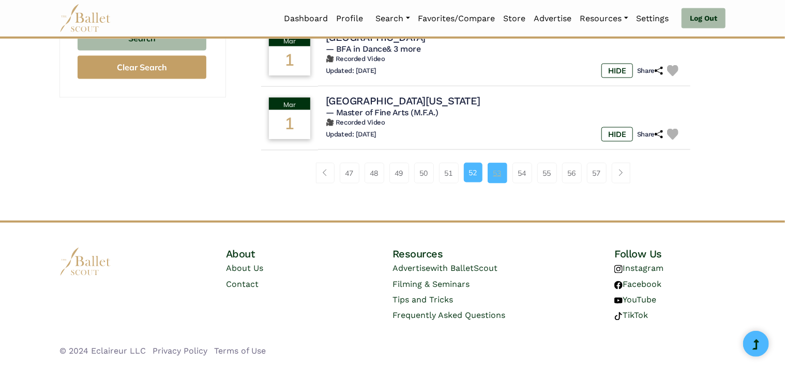
click at [506, 174] on link "53" at bounding box center [498, 173] width 20 height 21
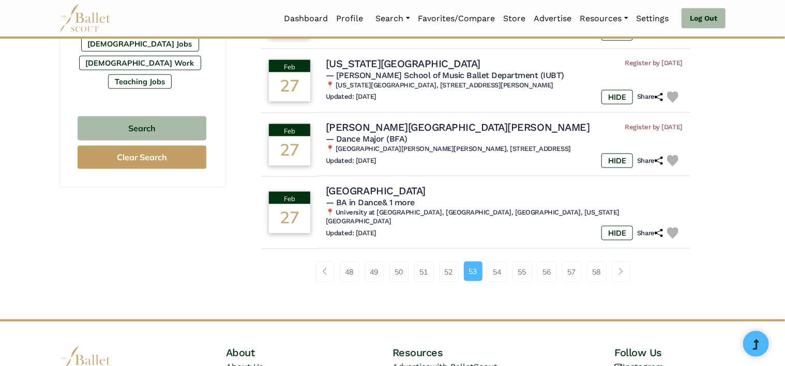
scroll to position [672, 0]
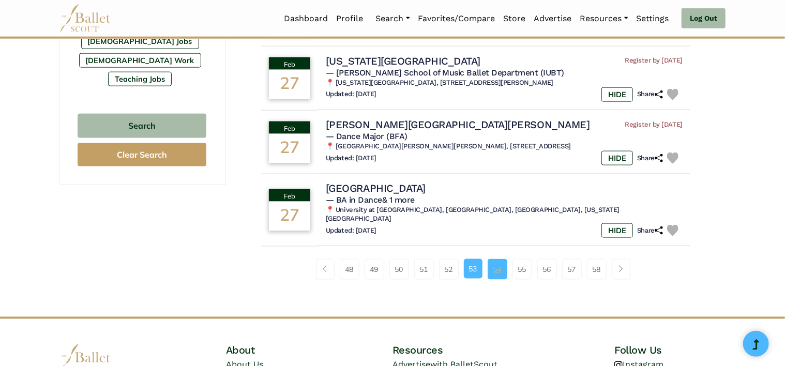
click at [505, 272] on link "54" at bounding box center [498, 269] width 20 height 21
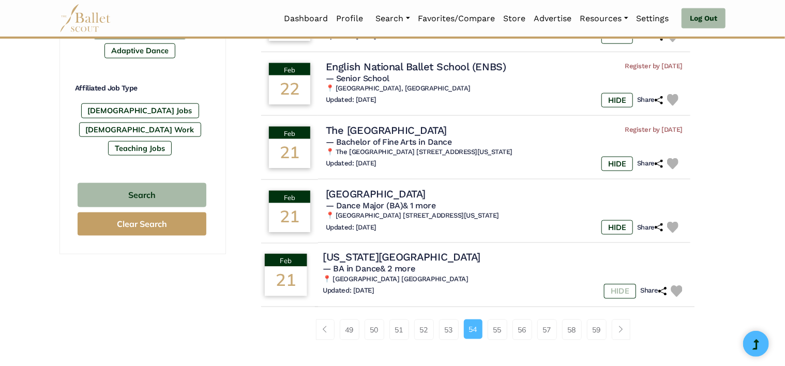
scroll to position [621, 0]
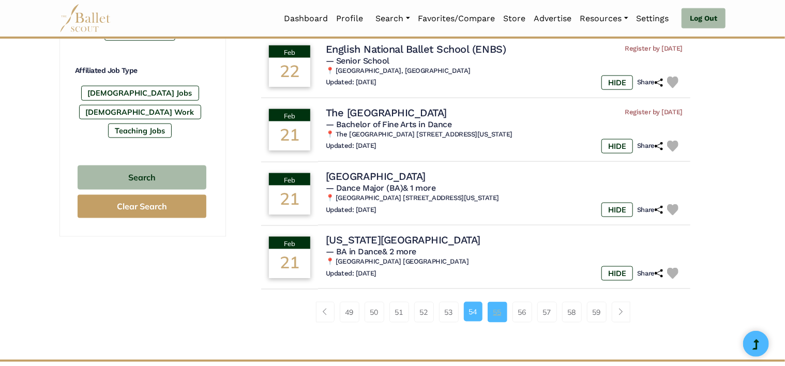
click at [501, 310] on link "55" at bounding box center [498, 312] width 20 height 21
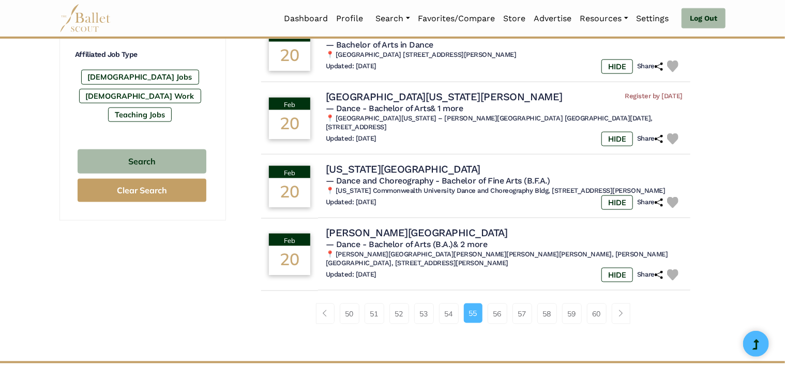
scroll to position [724, 0]
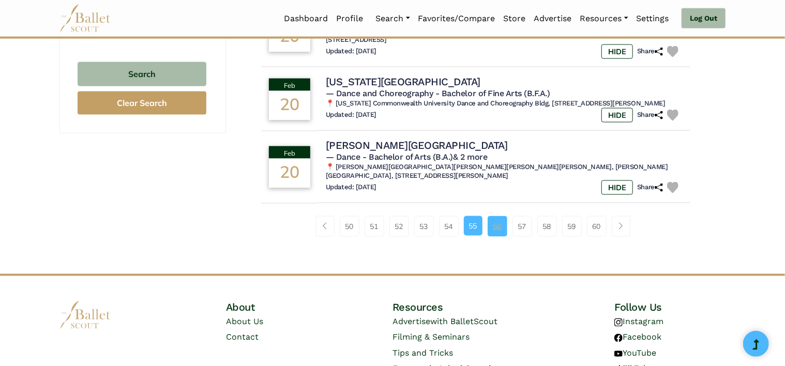
click at [502, 229] on link "56" at bounding box center [498, 226] width 20 height 21
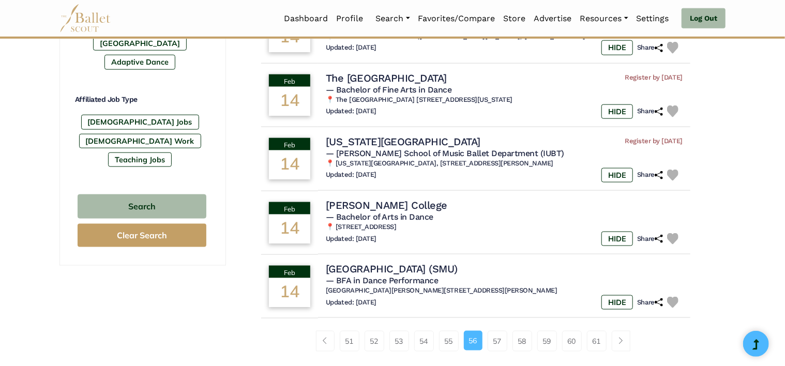
scroll to position [621, 0]
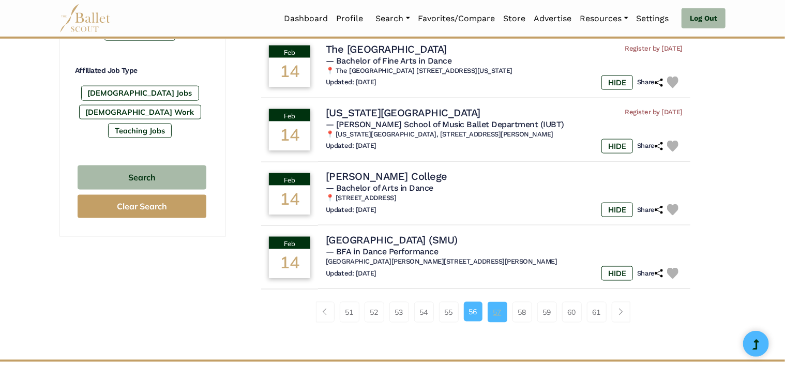
click at [503, 314] on link "57" at bounding box center [498, 312] width 20 height 21
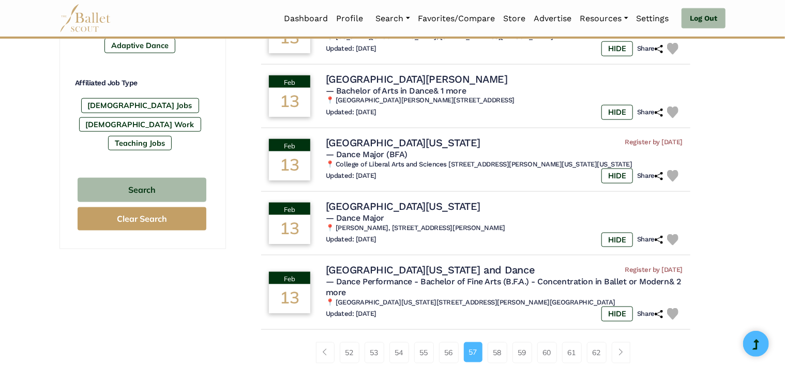
scroll to position [621, 0]
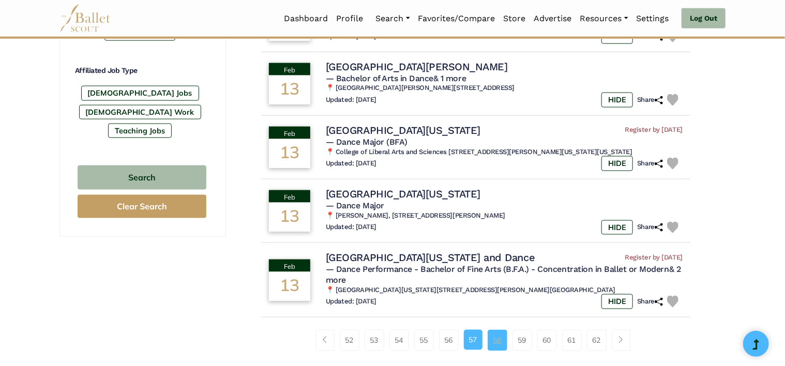
click at [492, 330] on link "58" at bounding box center [498, 340] width 20 height 21
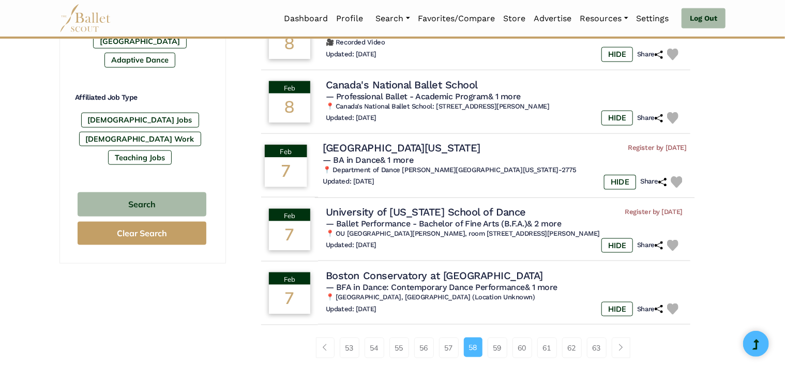
scroll to position [621, 0]
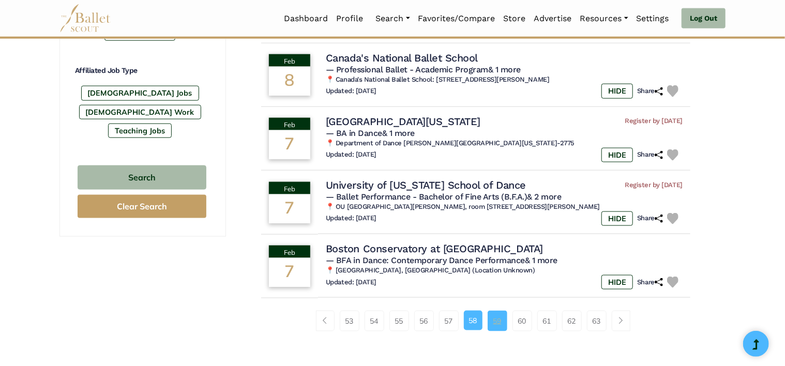
click at [491, 324] on link "59" at bounding box center [498, 321] width 20 height 21
